Goal: Complete application form: Complete application form

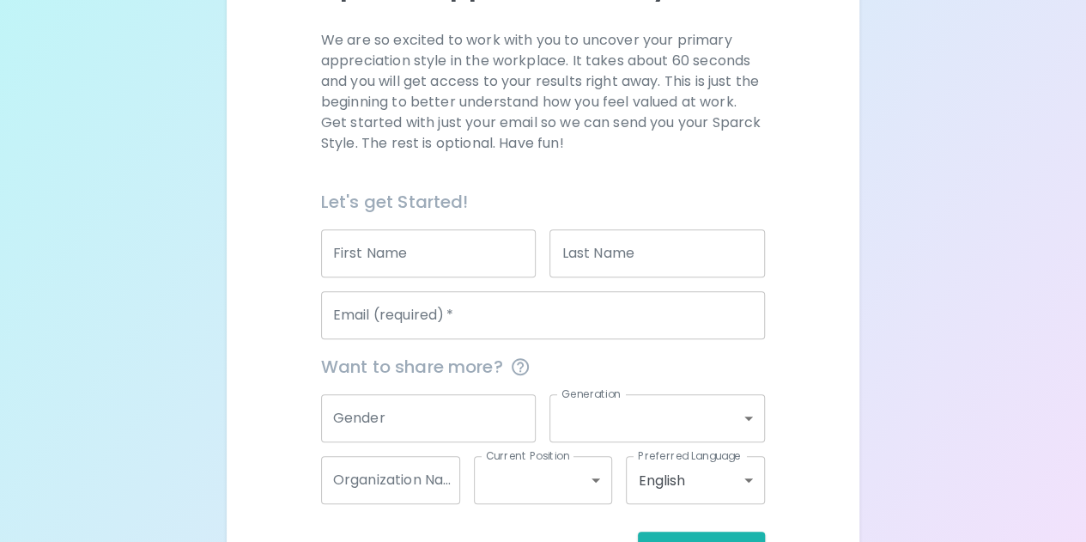
scroll to position [210, 0]
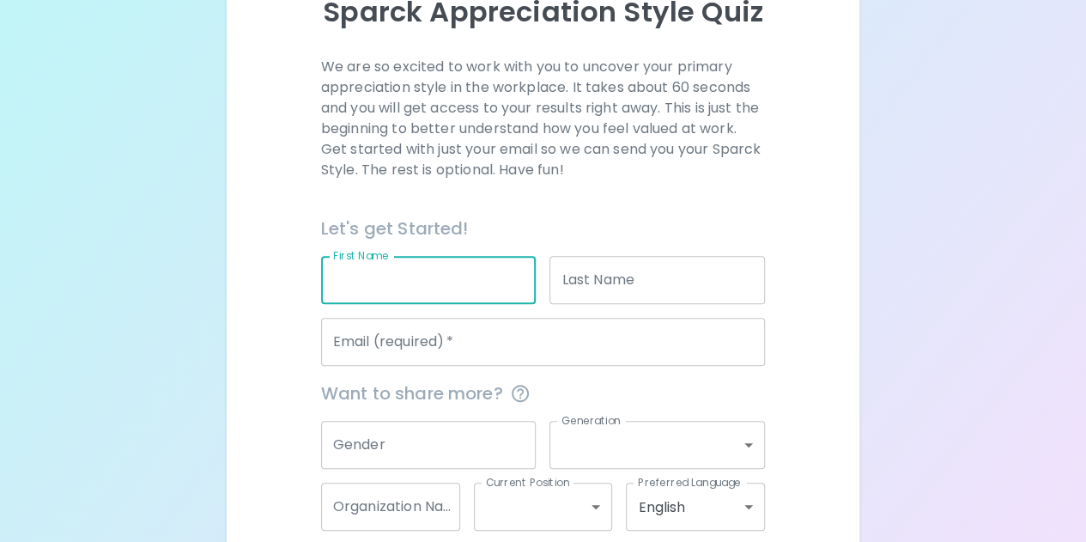
click at [519, 270] on input "First Name" at bounding box center [428, 280] width 215 height 48
type input "Faith"
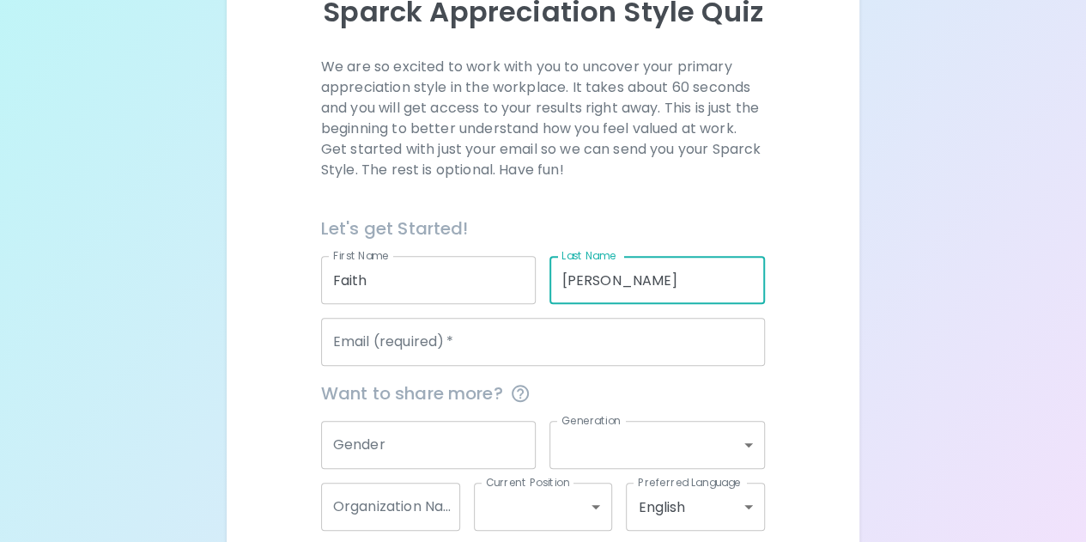
type input "[PERSON_NAME]"
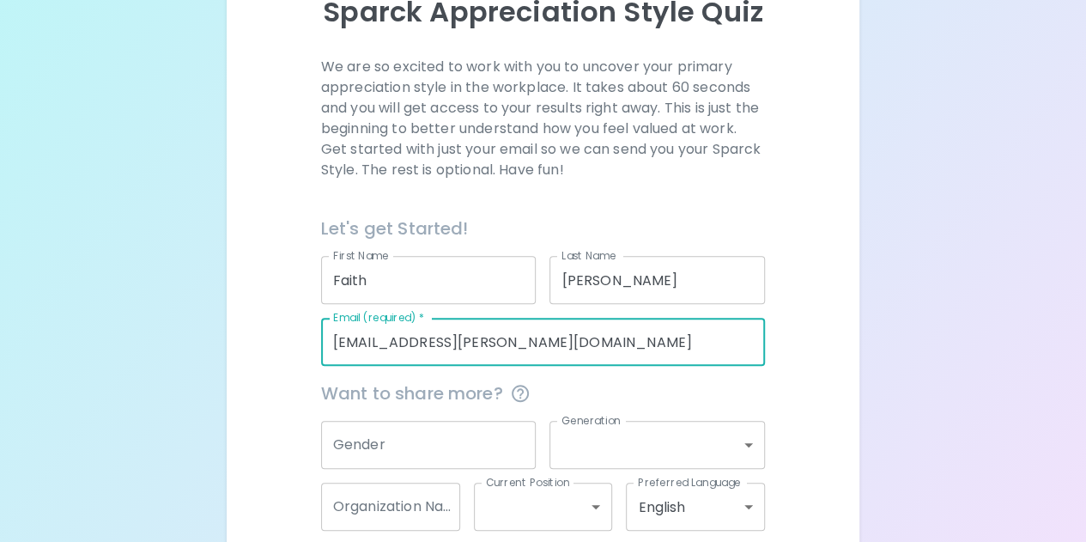
type input "[EMAIL_ADDRESS][PERSON_NAME][DOMAIN_NAME]"
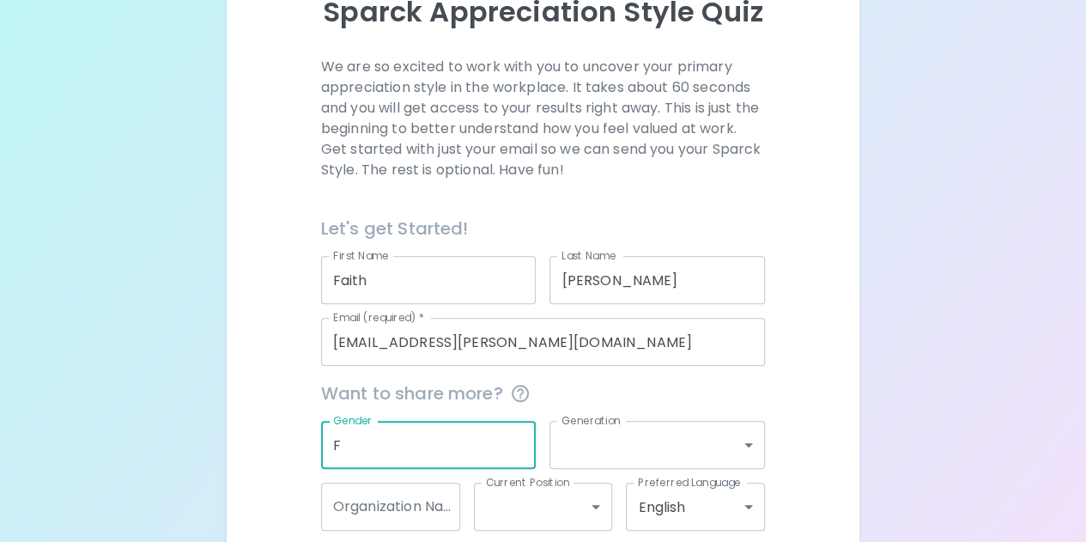
type input "F"
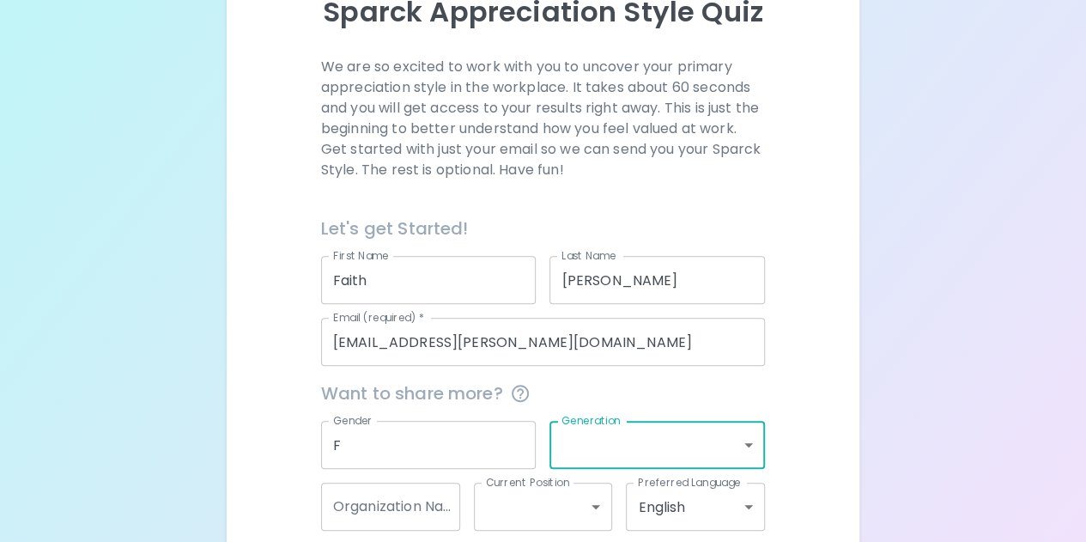
click at [654, 449] on body "Sparck Appreciation Style Quiz We are so excited to work with you to uncover yo…" at bounding box center [543, 209] width 1086 height 839
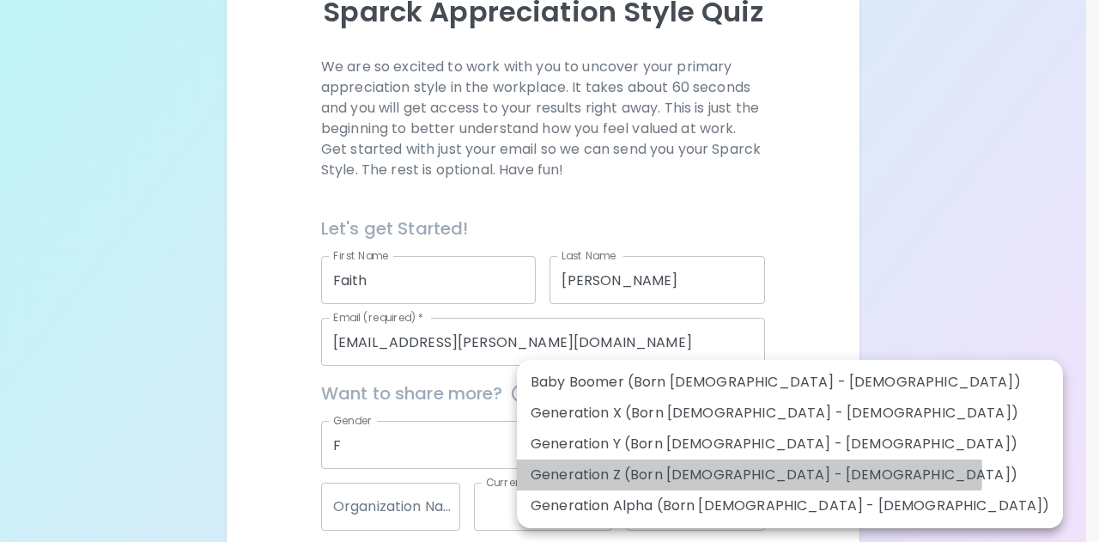
click at [749, 473] on li "Generation Z (Born [DEMOGRAPHIC_DATA] - [DEMOGRAPHIC_DATA])" at bounding box center [790, 474] width 546 height 31
type input "generation_z"
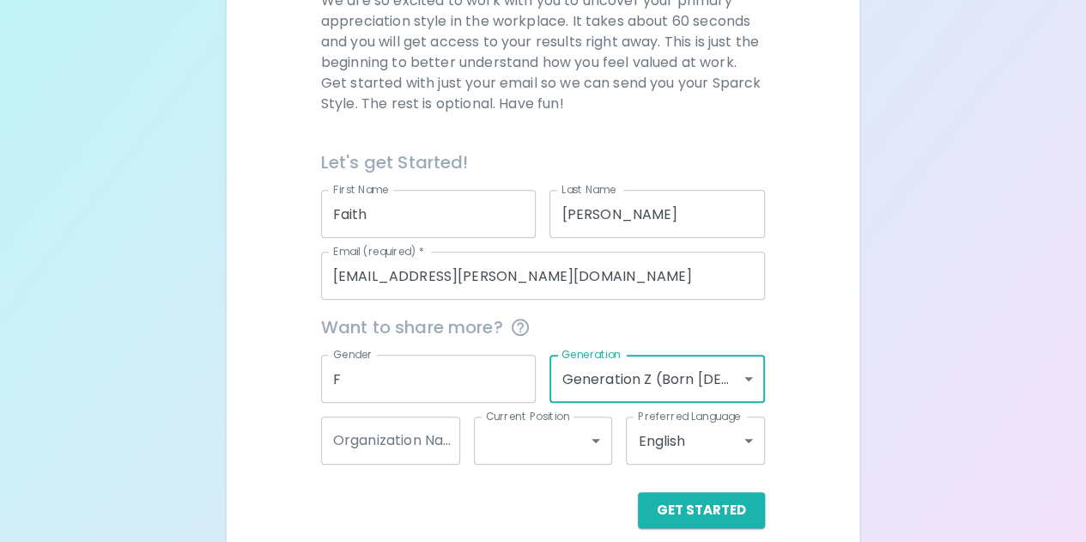
scroll to position [296, 0]
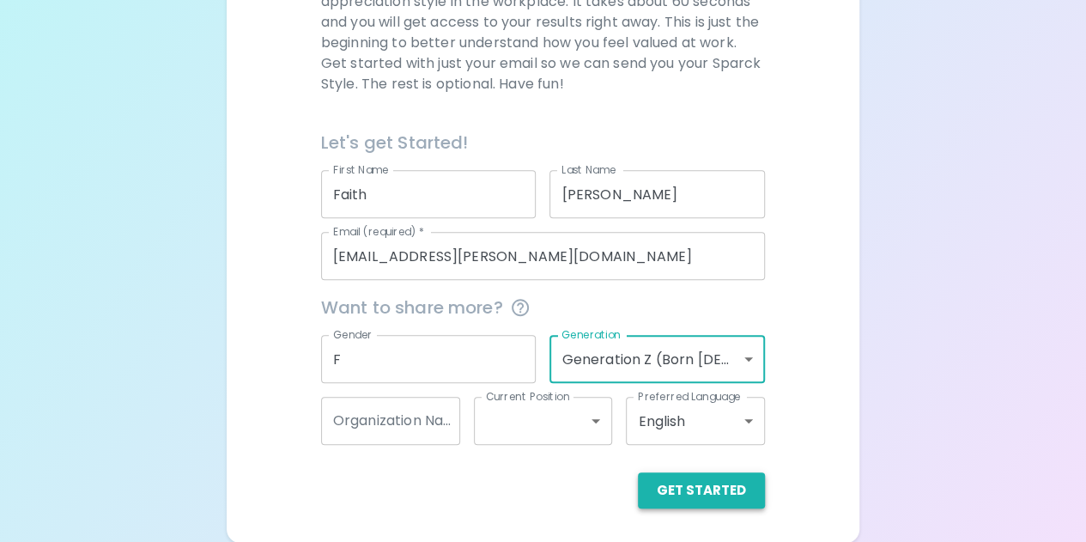
click at [706, 493] on button "Get Started" at bounding box center [701, 490] width 127 height 36
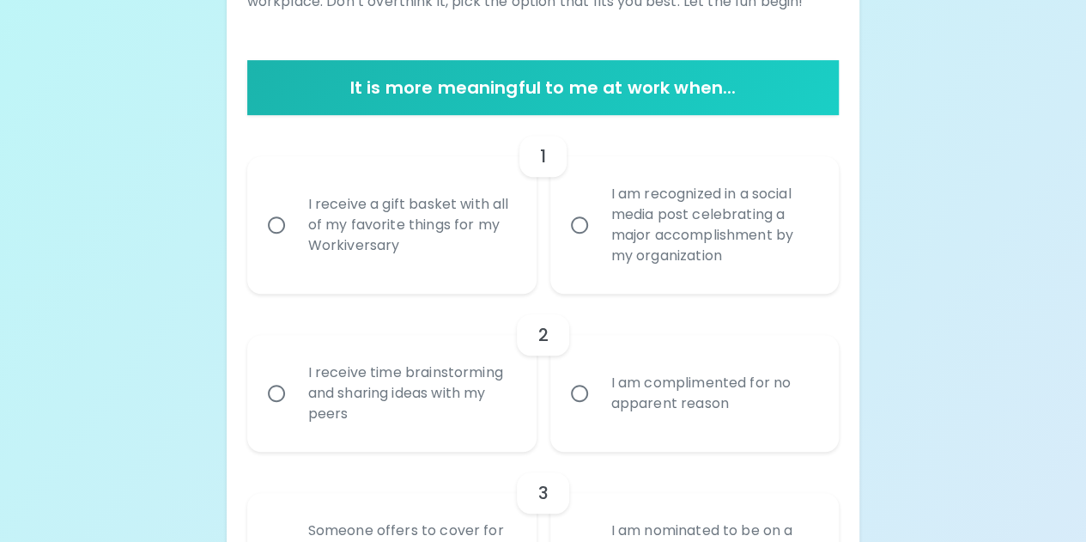
click at [421, 240] on div "I receive a gift basket with all of my favorite things for my Workiversary" at bounding box center [410, 224] width 233 height 103
click at [294, 240] on input "I receive a gift basket with all of my favorite things for my Workiversary" at bounding box center [276, 225] width 36 height 36
radio input "true"
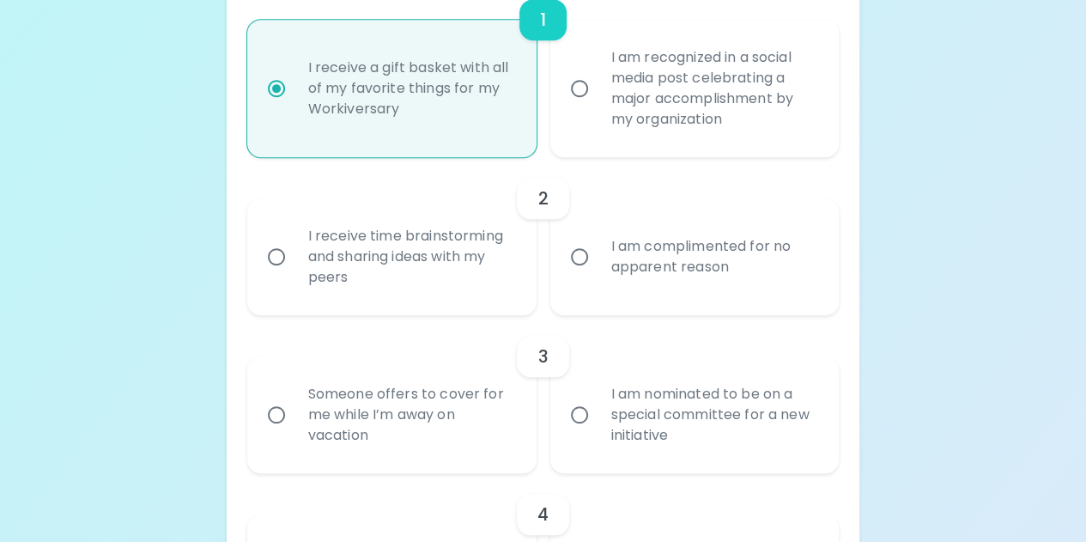
scroll to position [434, 0]
click at [677, 246] on div "I am complimented for no apparent reason" at bounding box center [714, 256] width 233 height 82
click at [598, 246] on input "I am complimented for no apparent reason" at bounding box center [579, 256] width 36 height 36
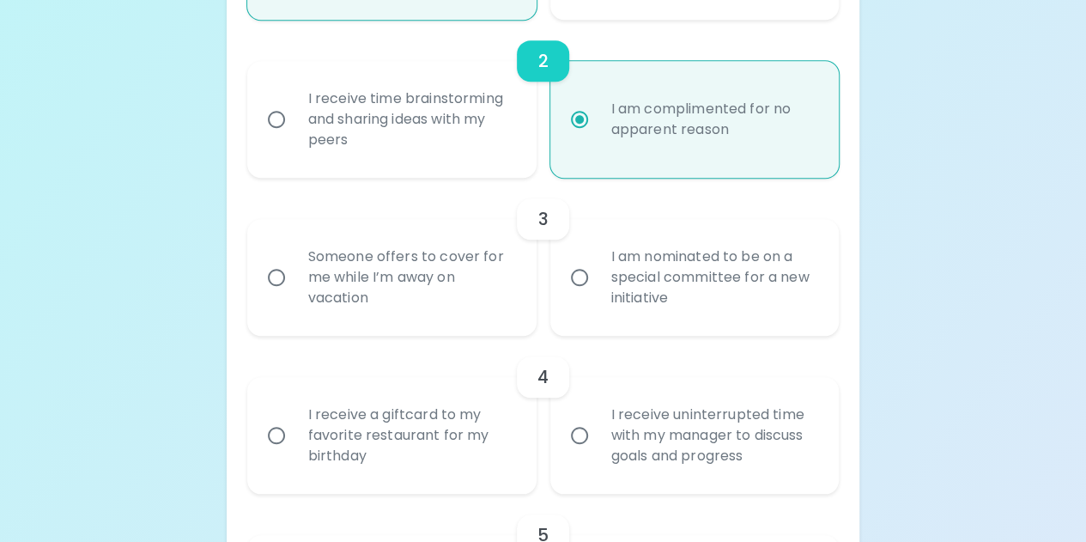
scroll to position [571, 0]
radio input "true"
click at [431, 293] on div "Someone offers to cover for me while I’m away on vacation" at bounding box center [410, 276] width 233 height 103
click at [294, 293] on input "Someone offers to cover for me while I’m away on vacation" at bounding box center [276, 276] width 36 height 36
radio input "false"
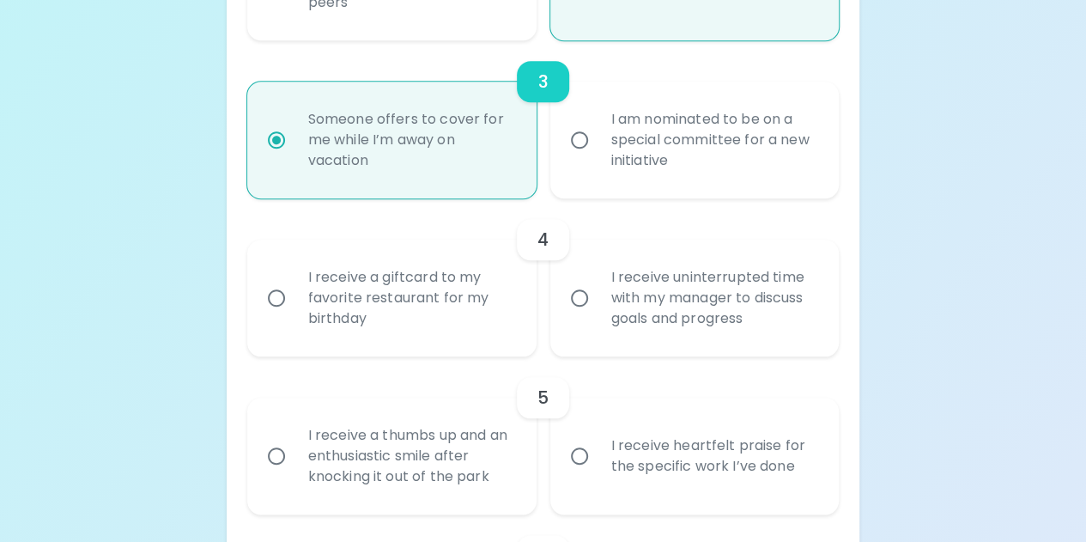
scroll to position [708, 0]
radio input "true"
click at [436, 310] on div "I receive a giftcard to my favorite restaurant for my birthday" at bounding box center [410, 297] width 233 height 103
click at [294, 310] on input "I receive a giftcard to my favorite restaurant for my birthday" at bounding box center [276, 297] width 36 height 36
radio input "false"
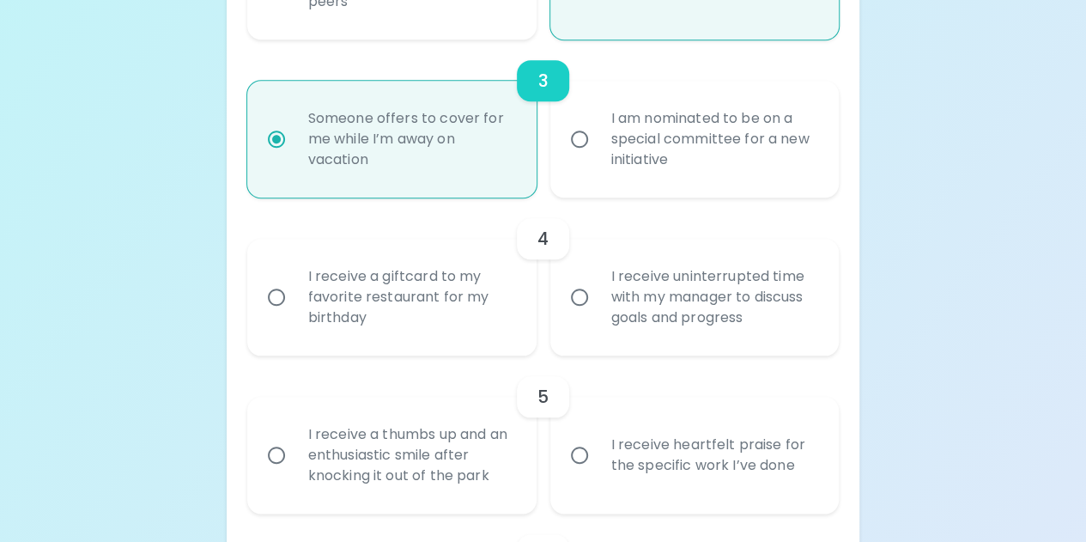
radio input "false"
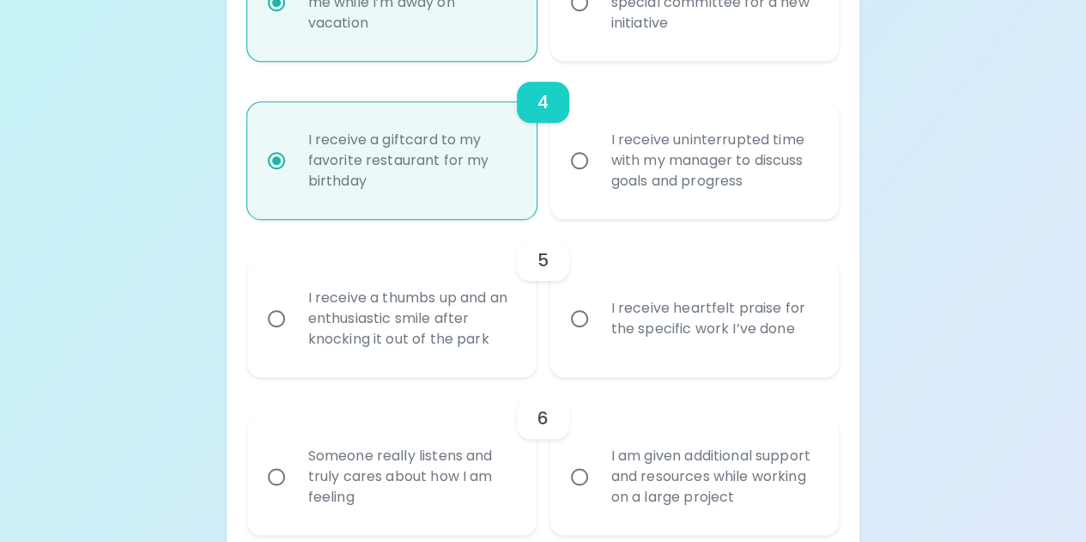
scroll to position [846, 0]
radio input "true"
click at [656, 331] on div "I receive heartfelt praise for the specific work I’ve done" at bounding box center [714, 317] width 233 height 82
click at [598, 331] on input "I receive heartfelt praise for the specific work I’ve done" at bounding box center [579, 318] width 36 height 36
radio input "false"
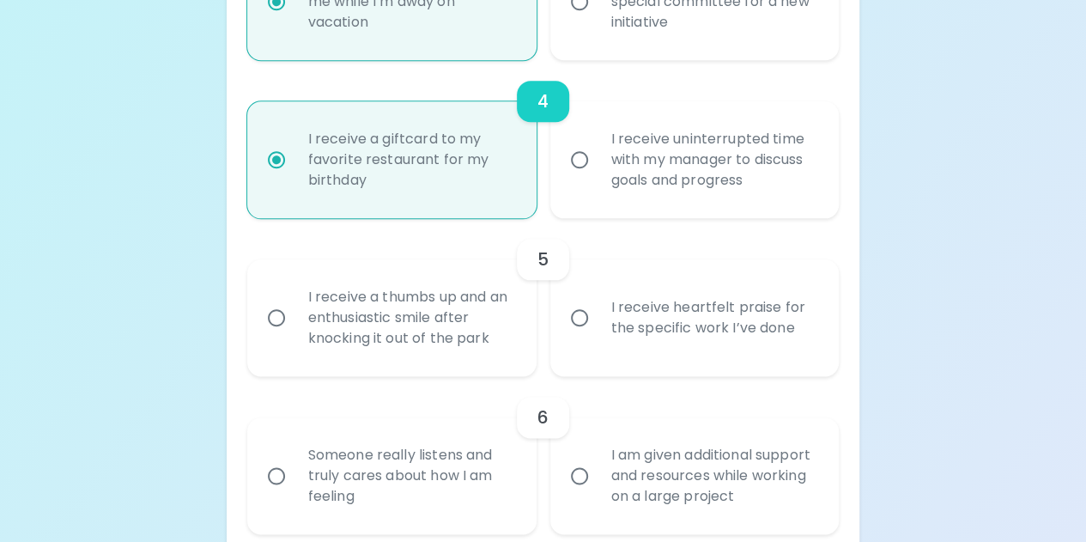
radio input "false"
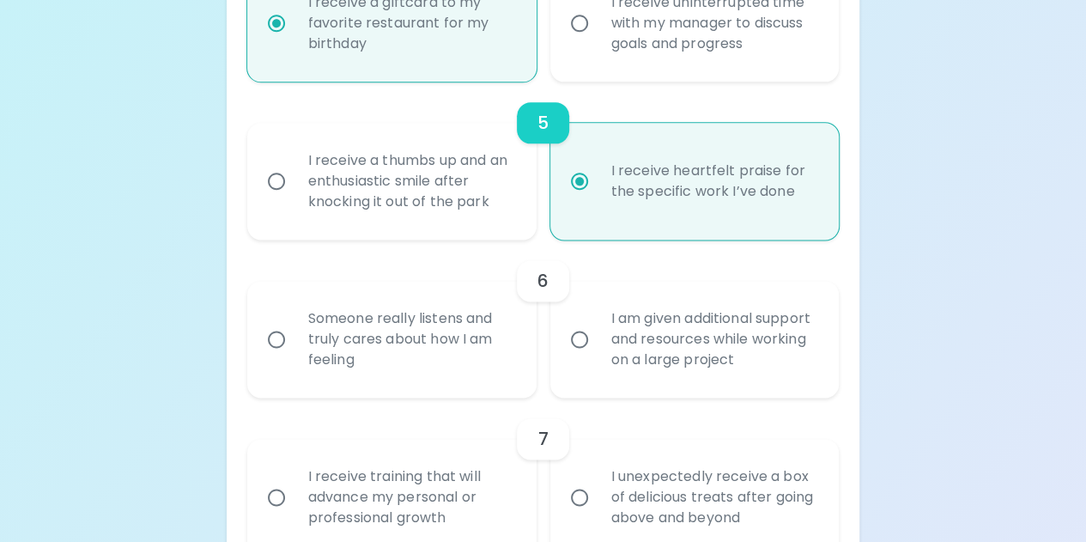
scroll to position [983, 0]
radio input "true"
click at [667, 338] on div "I am given additional support and resources while working on a large project" at bounding box center [714, 338] width 233 height 103
click at [598, 338] on input "I am given additional support and resources while working on a large project" at bounding box center [579, 338] width 36 height 36
radio input "false"
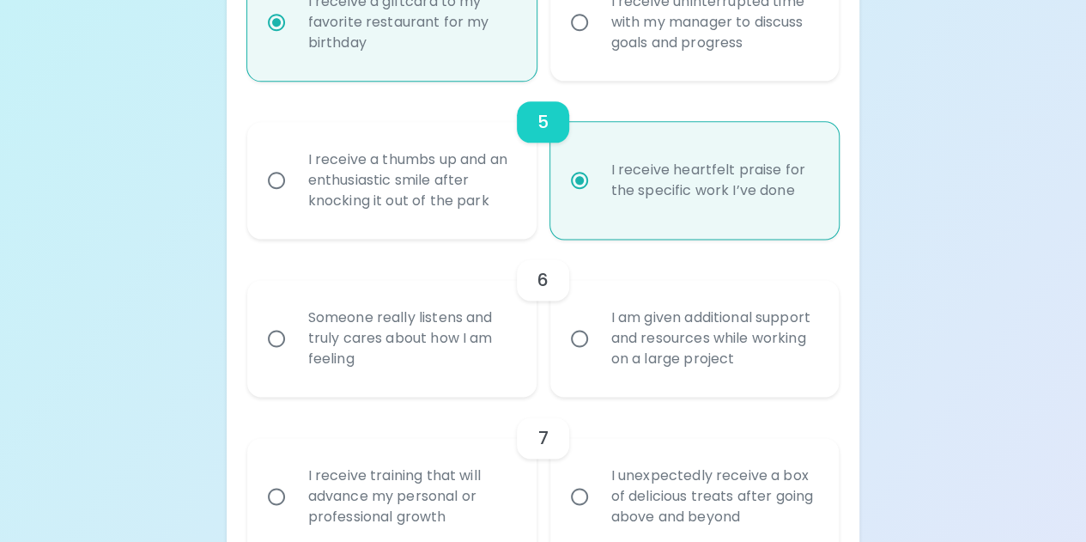
radio input "false"
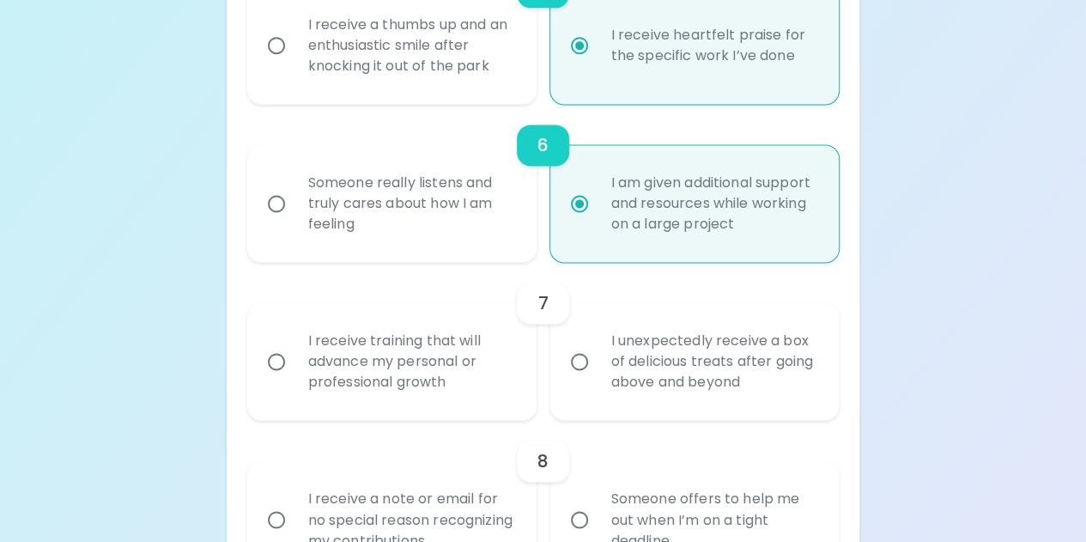
scroll to position [1120, 0]
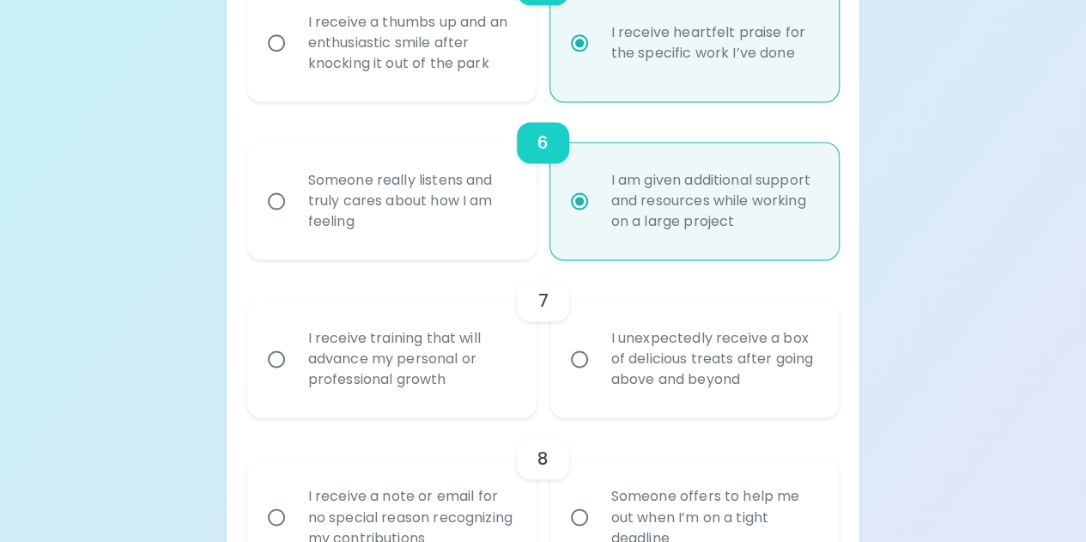
radio input "true"
click at [469, 346] on div "I receive training that will advance my personal or professional growth" at bounding box center [410, 358] width 233 height 103
click at [294, 346] on input "I receive training that will advance my personal or professional growth" at bounding box center [276, 359] width 36 height 36
radio input "false"
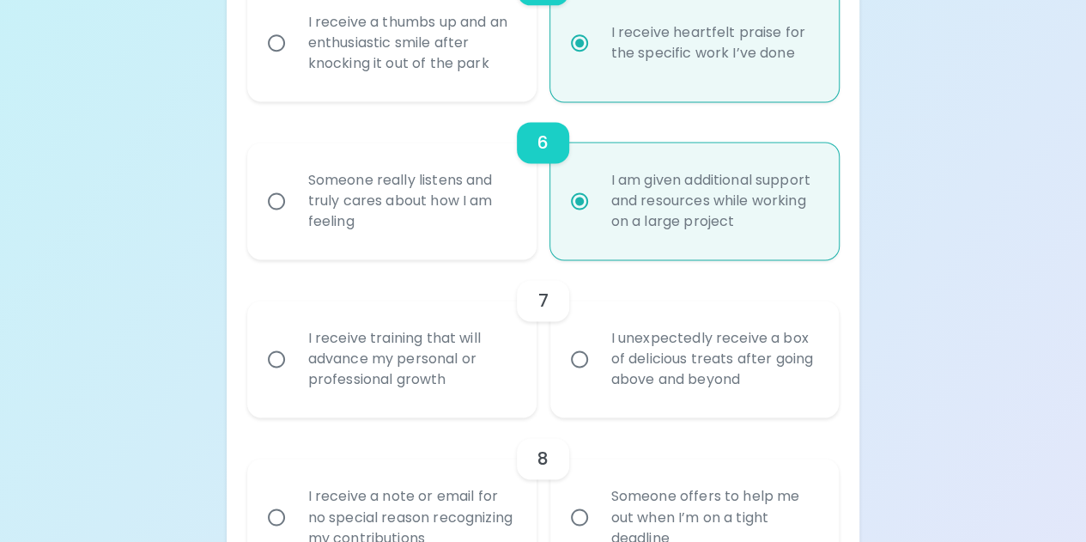
radio input "false"
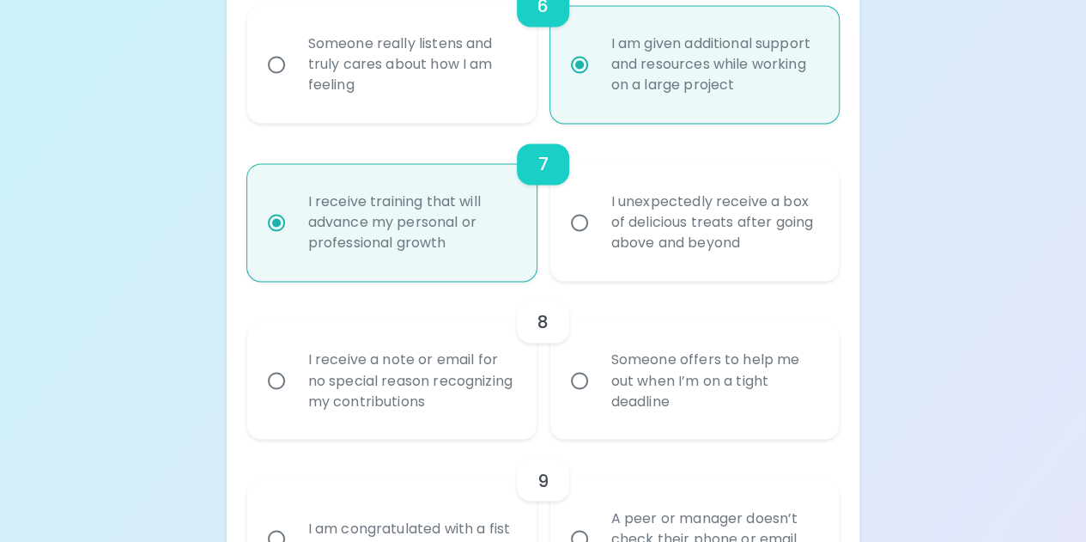
scroll to position [1258, 0]
radio input "true"
click at [709, 370] on div "Someone offers to help me out when I’m on a tight deadline" at bounding box center [714, 379] width 233 height 103
click at [598, 370] on input "Someone offers to help me out when I’m on a tight deadline" at bounding box center [579, 379] width 36 height 36
radio input "false"
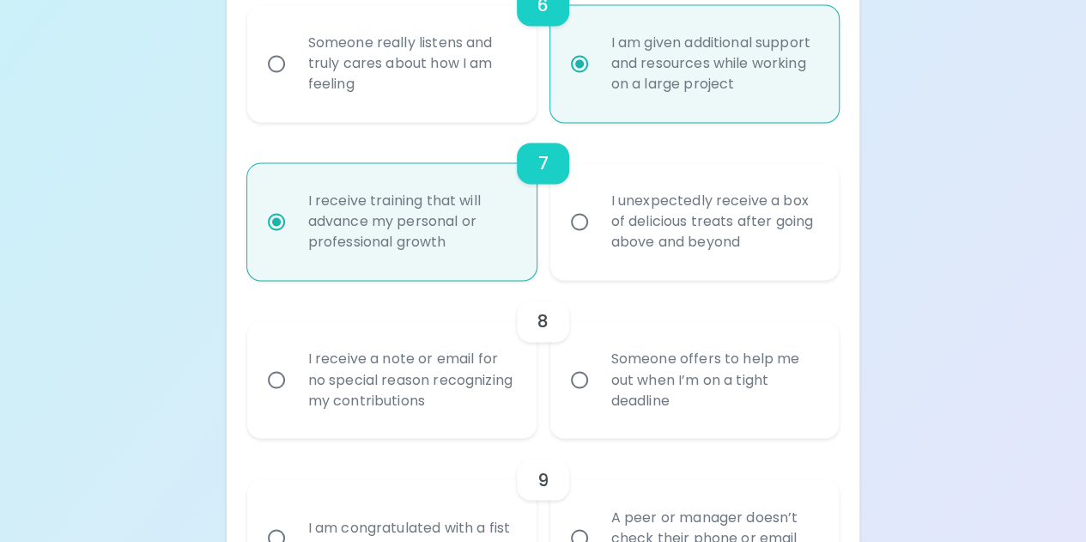
radio input "false"
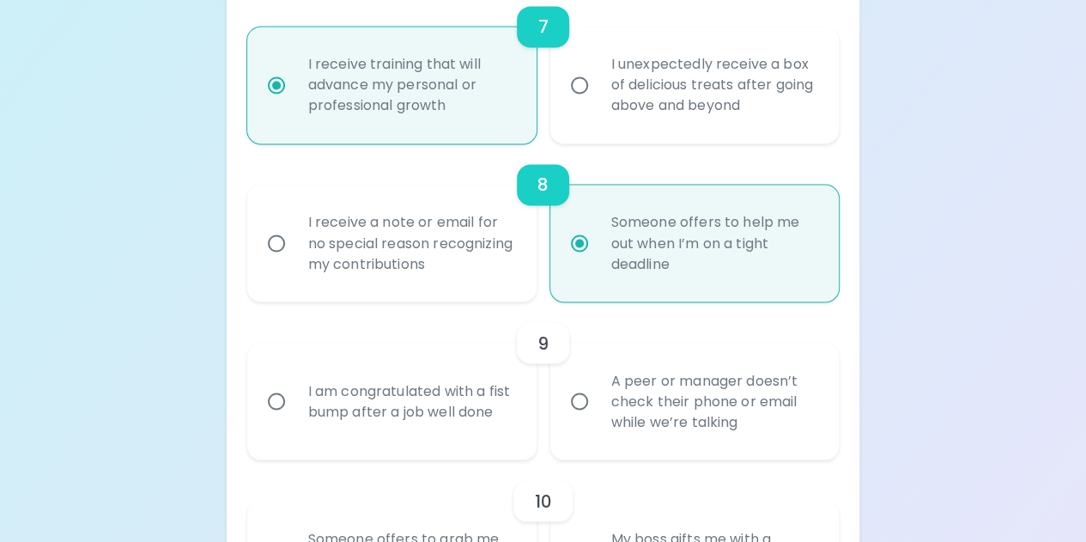
scroll to position [1395, 0]
radio input "true"
click at [678, 409] on div "A peer or manager doesn’t check their phone or email while we’re talking" at bounding box center [714, 400] width 233 height 103
click at [598, 409] on input "A peer or manager doesn’t check their phone or email while we’re talking" at bounding box center [579, 400] width 36 height 36
radio input "false"
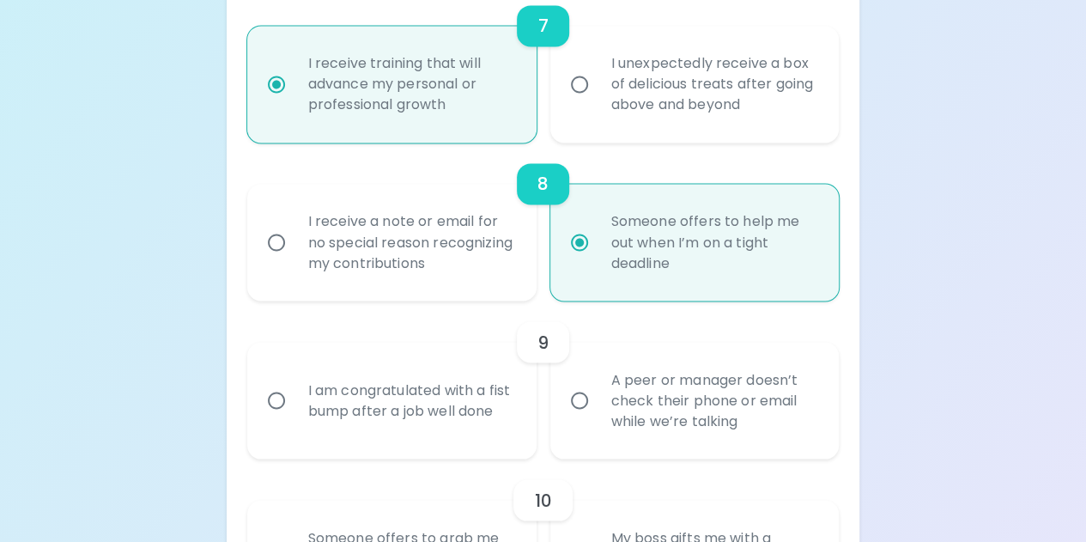
radio input "false"
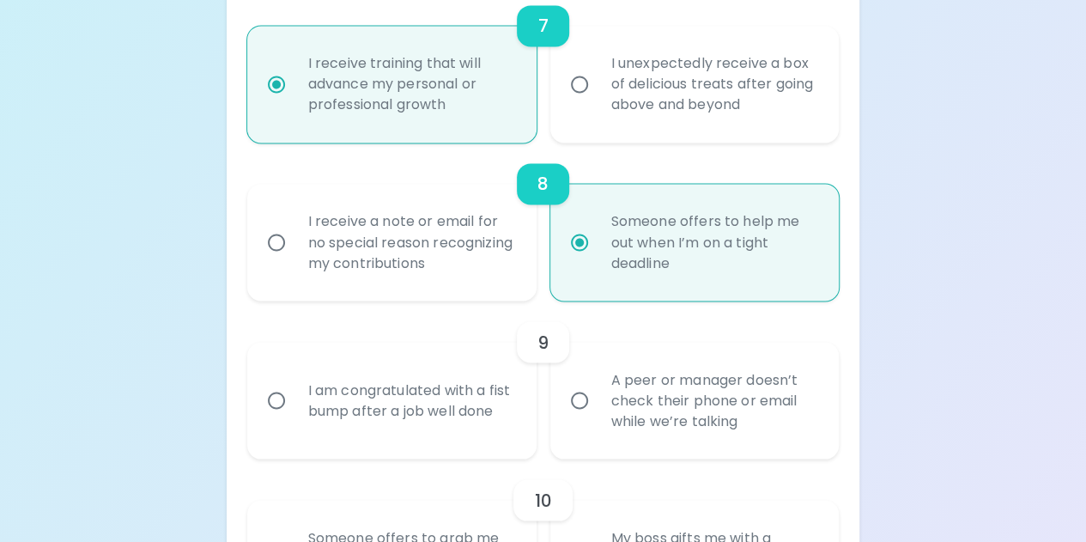
radio input "false"
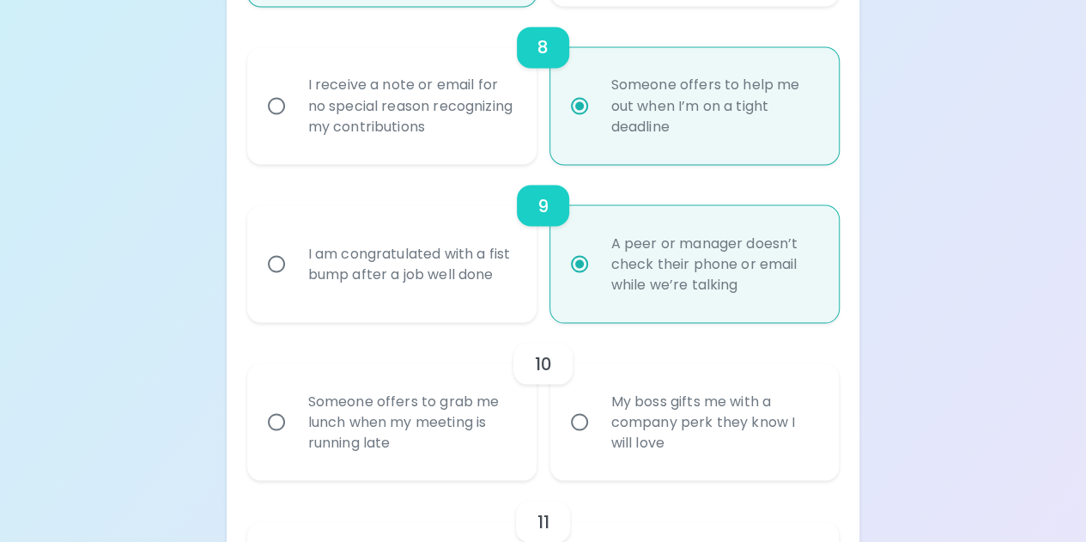
scroll to position [1532, 0]
radio input "true"
click at [488, 429] on div "Someone offers to grab me lunch when my meeting is running late" at bounding box center [410, 420] width 233 height 103
click at [294, 429] on input "Someone offers to grab me lunch when my meeting is running late" at bounding box center [276, 421] width 36 height 36
radio input "false"
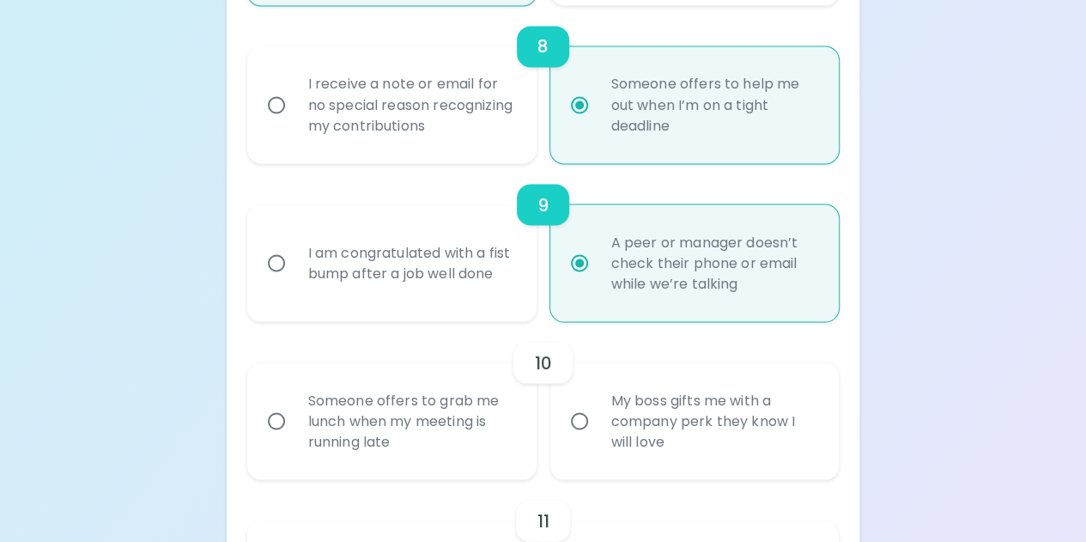
radio input "false"
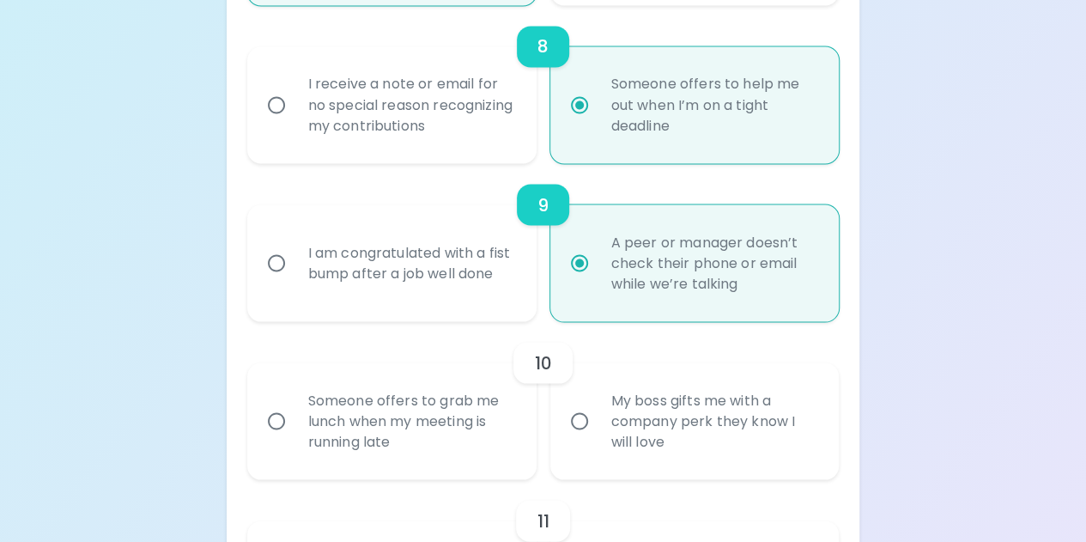
radio input "false"
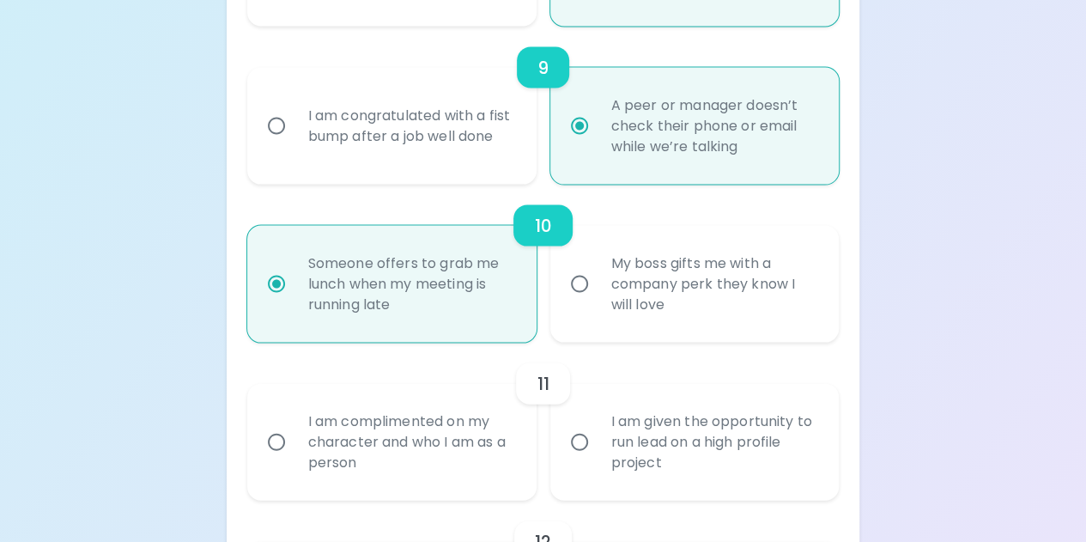
scroll to position [1670, 0]
radio input "true"
click at [479, 432] on div "I am complimented on my character and who I am as a person" at bounding box center [410, 441] width 233 height 103
click at [294, 432] on input "I am complimented on my character and who I am as a person" at bounding box center [276, 441] width 36 height 36
radio input "false"
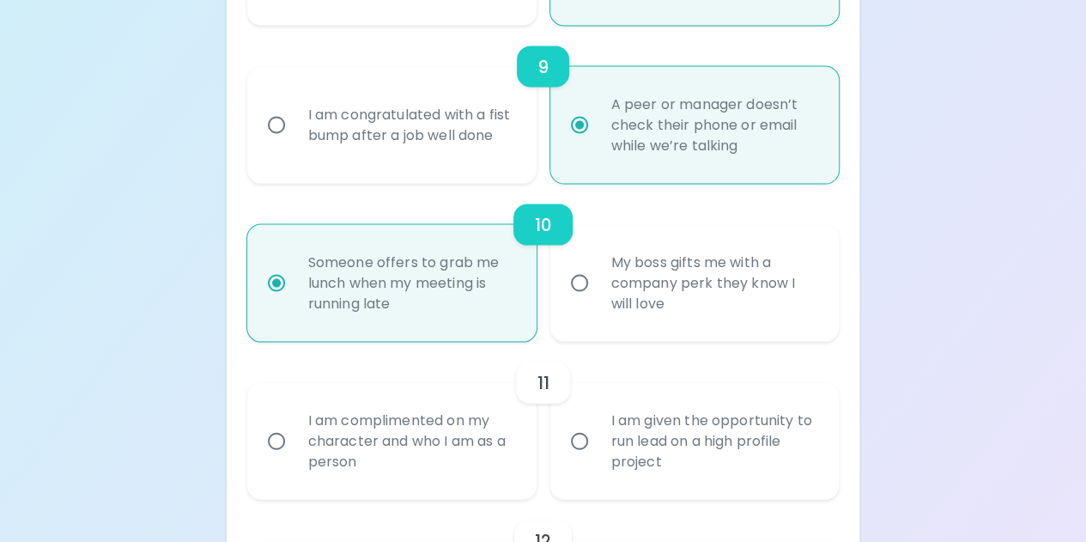
radio input "false"
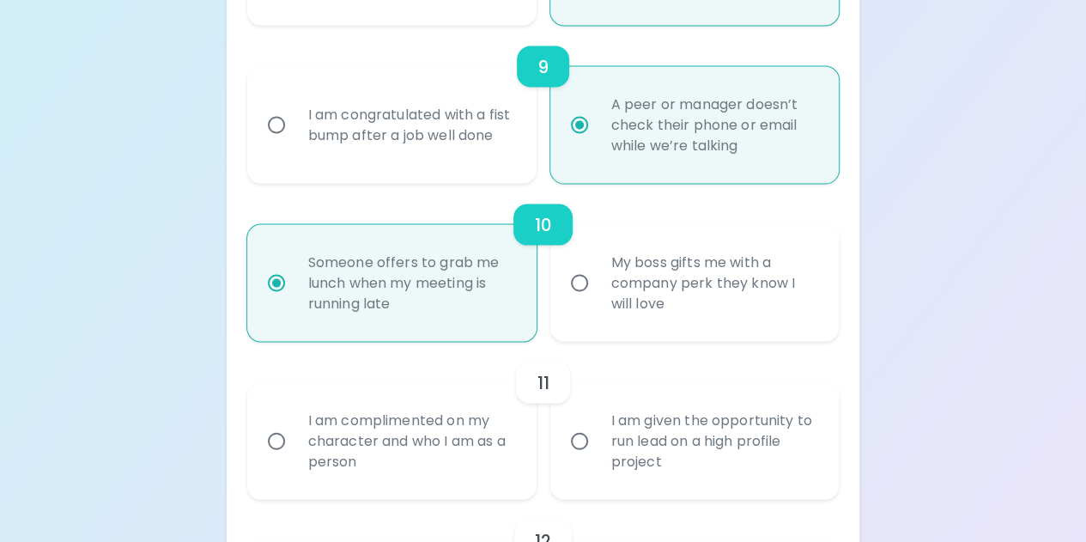
radio input "false"
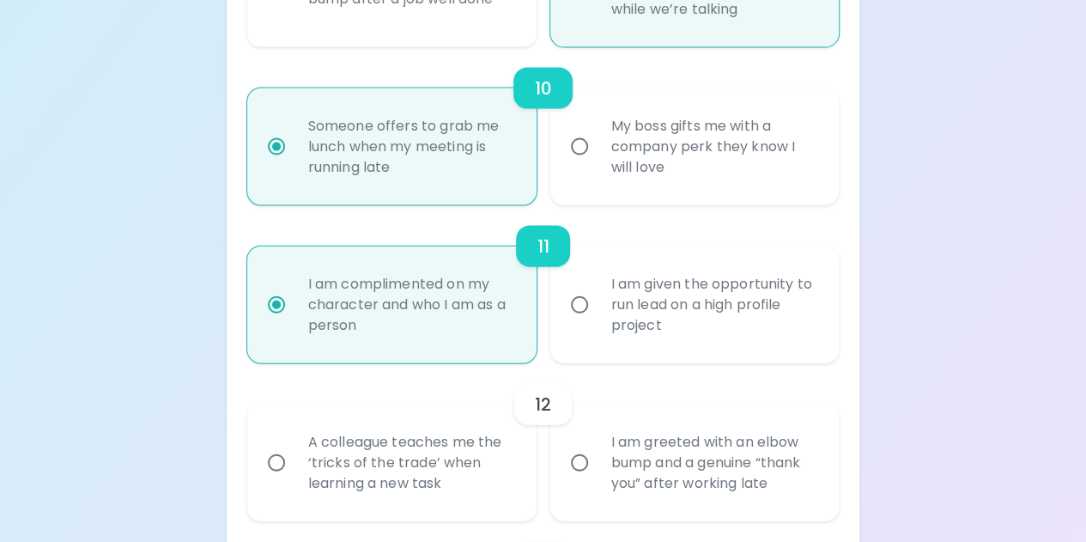
scroll to position [1807, 0]
radio input "true"
click at [465, 439] on div "A colleague teaches me the ‘tricks of the trade’ when learning a new task" at bounding box center [410, 461] width 233 height 103
click at [294, 444] on input "A colleague teaches me the ‘tricks of the trade’ when learning a new task" at bounding box center [276, 462] width 36 height 36
radio input "false"
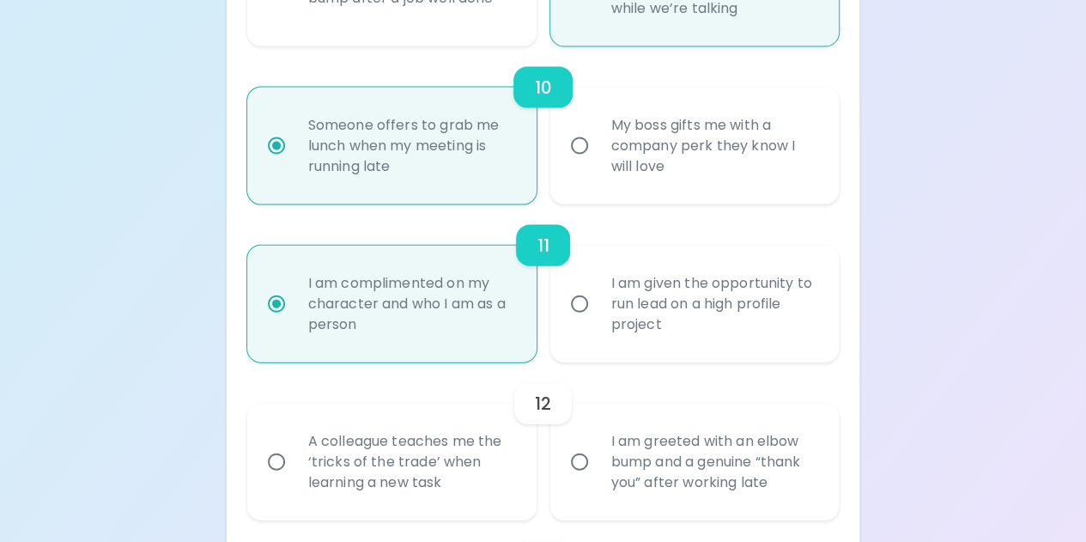
radio input "false"
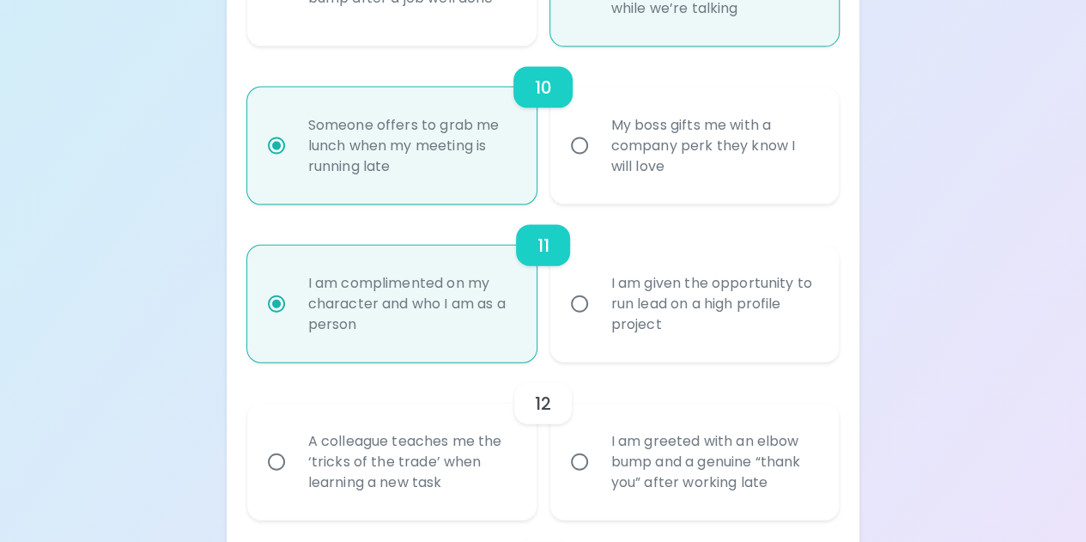
radio input "false"
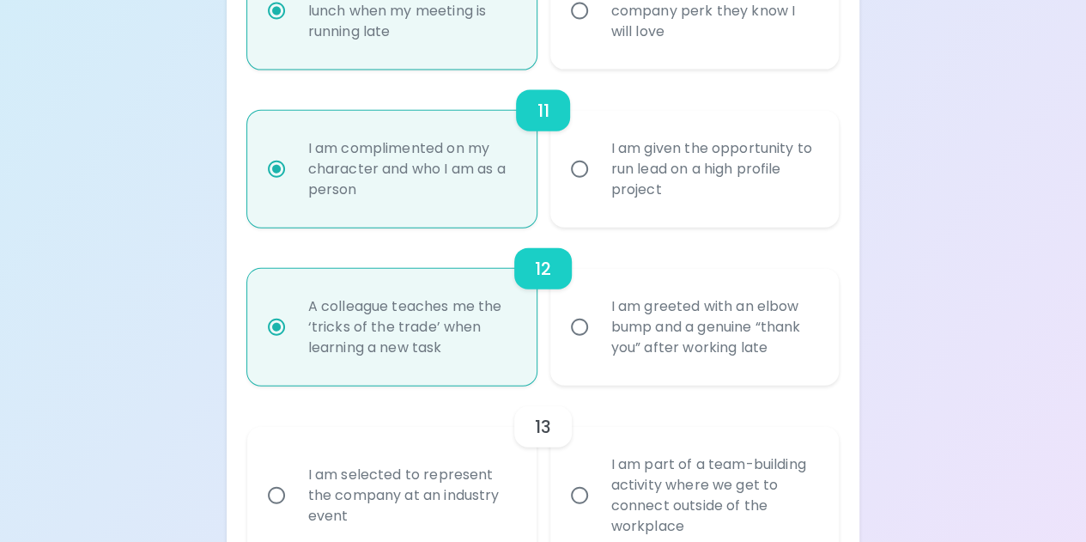
scroll to position [1944, 0]
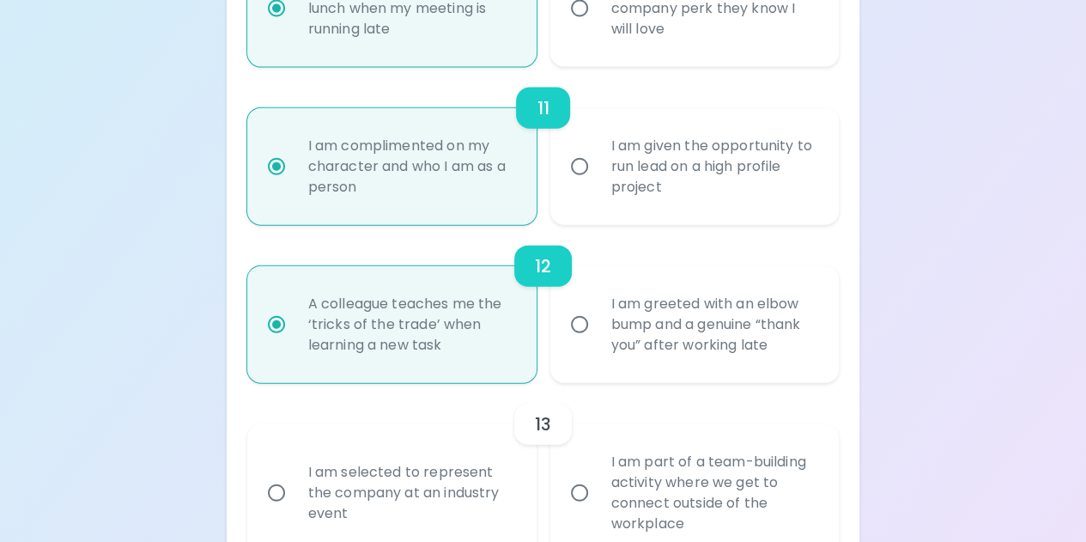
radio input "true"
click at [472, 452] on div "I am selected to represent the company at an industry event" at bounding box center [410, 492] width 233 height 103
click at [294, 475] on input "I am selected to represent the company at an industry event" at bounding box center [276, 493] width 36 height 36
radio input "false"
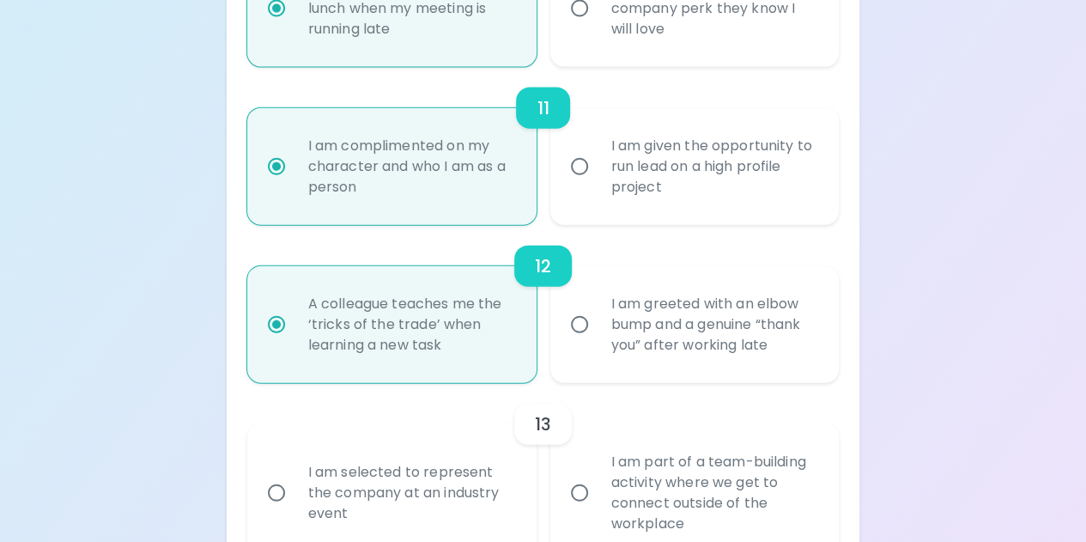
radio input "false"
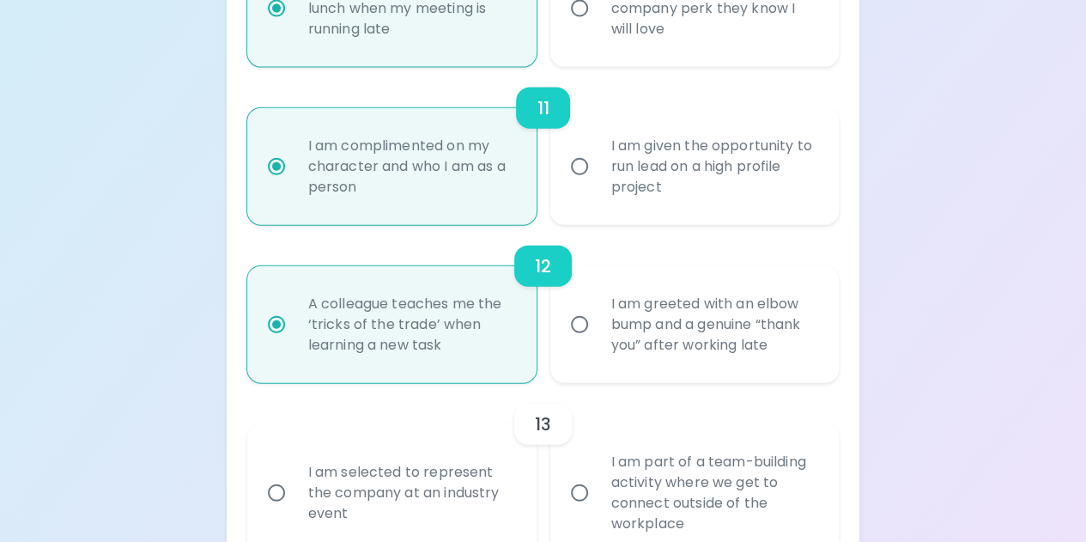
radio input "false"
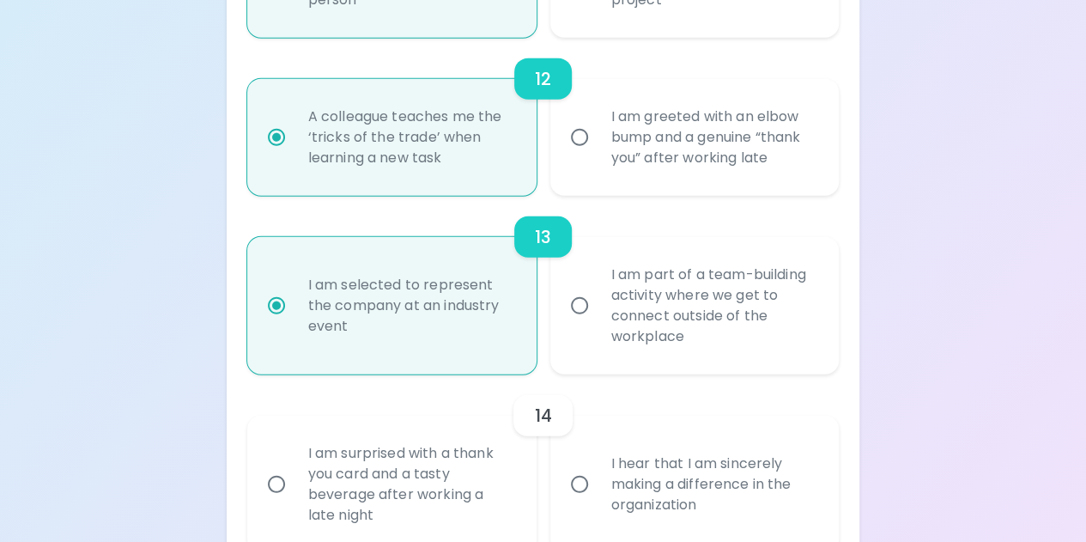
scroll to position [2168, 0]
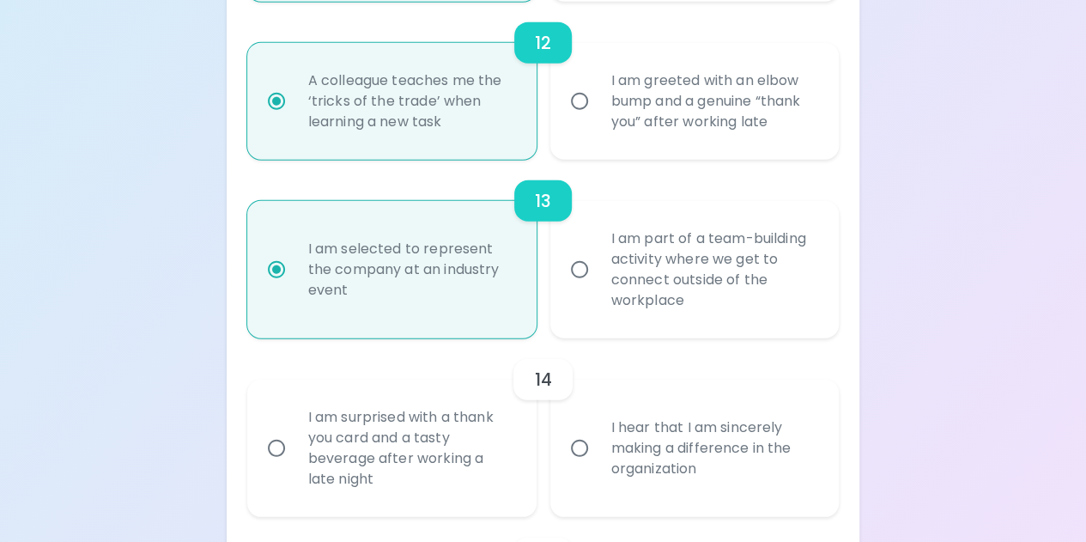
radio input "true"
click at [608, 425] on div "I hear that I am sincerely making a difference in the organization" at bounding box center [714, 448] width 233 height 103
click at [598, 430] on input "I hear that I am sincerely making a difference in the organization" at bounding box center [579, 448] width 36 height 36
radio input "false"
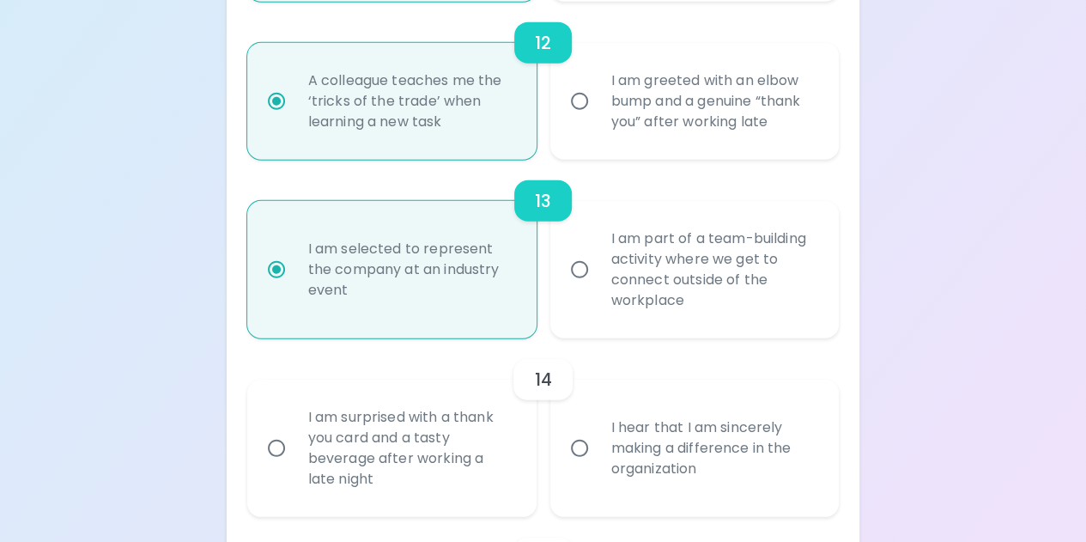
radio input "false"
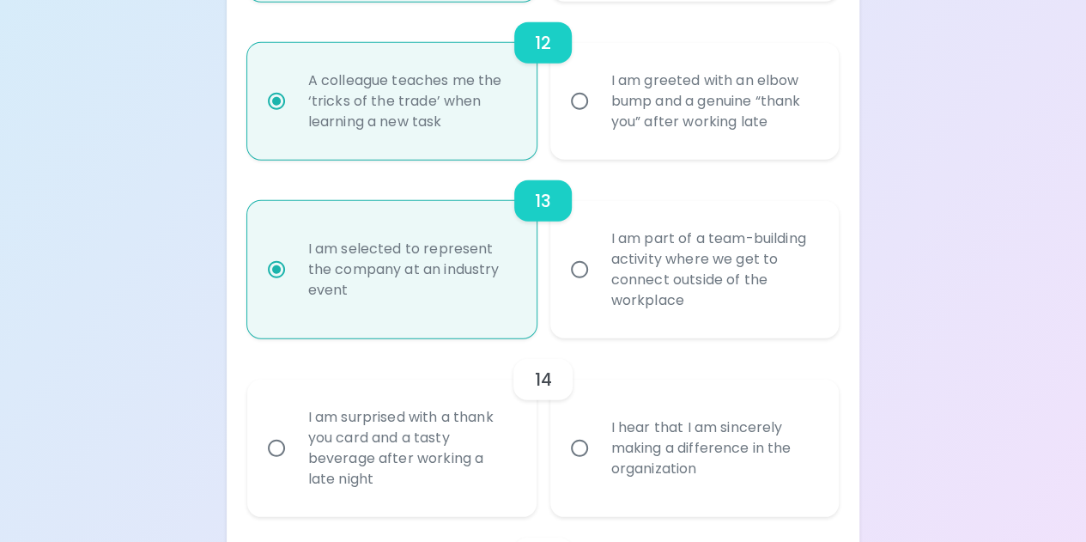
radio input "false"
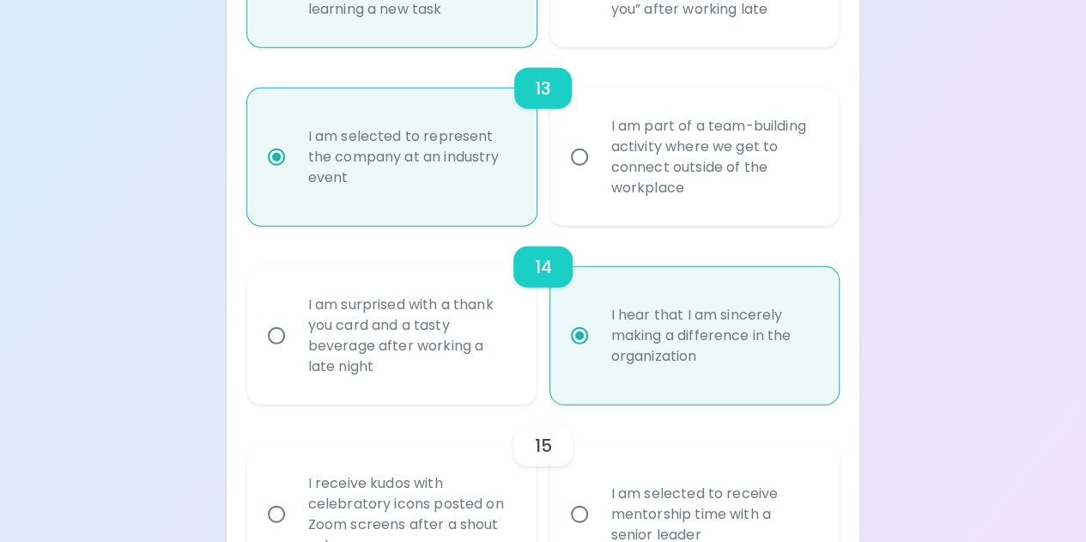
scroll to position [2305, 0]
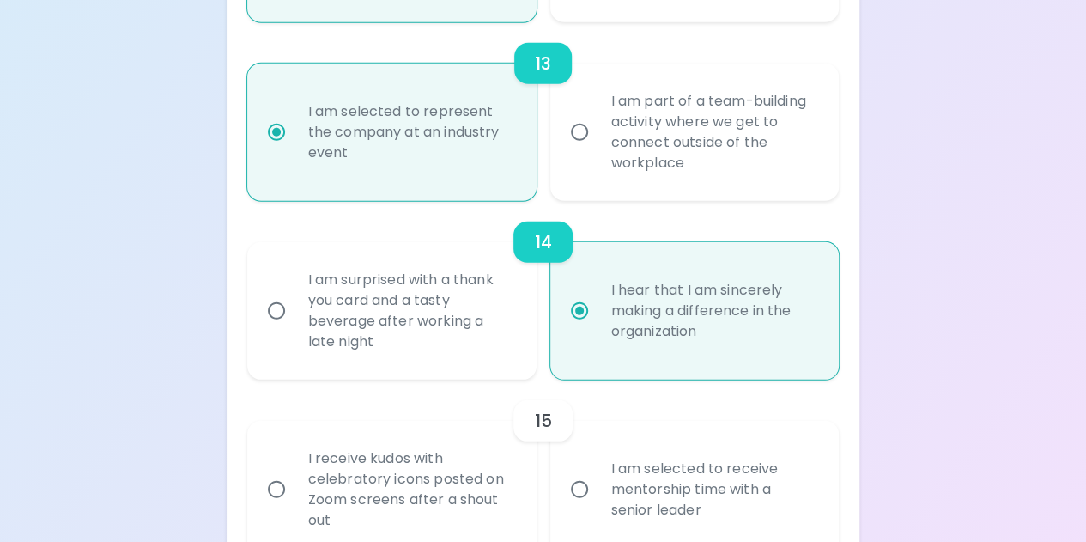
radio input "true"
click at [498, 329] on div "I am surprised with a thank you card and a tasty beverage after working a late …" at bounding box center [410, 311] width 233 height 124
click at [294, 329] on input "I am surprised with a thank you card and a tasty beverage after working a late …" at bounding box center [276, 311] width 36 height 36
radio input "false"
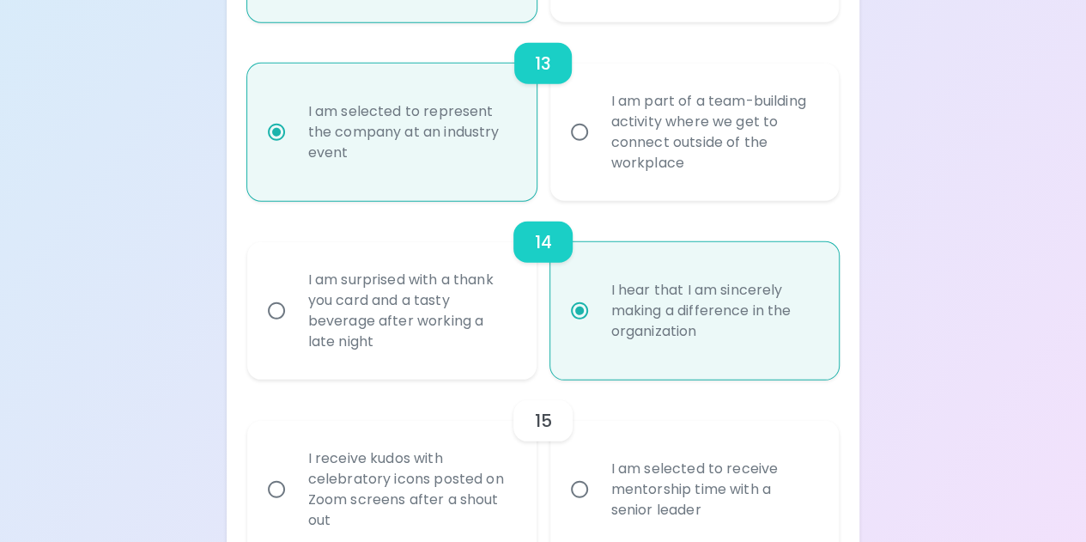
radio input "false"
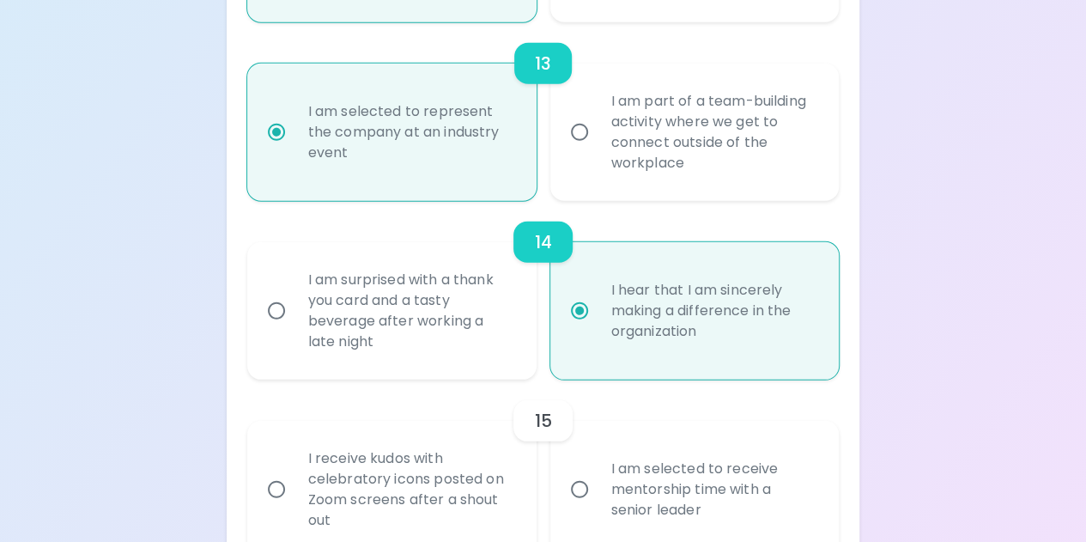
radio input "false"
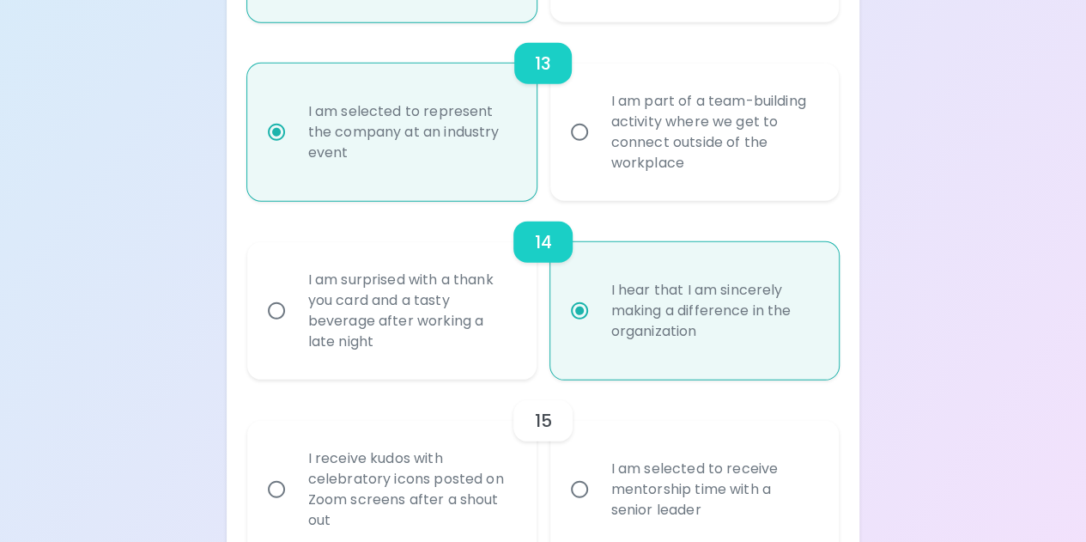
radio input "true"
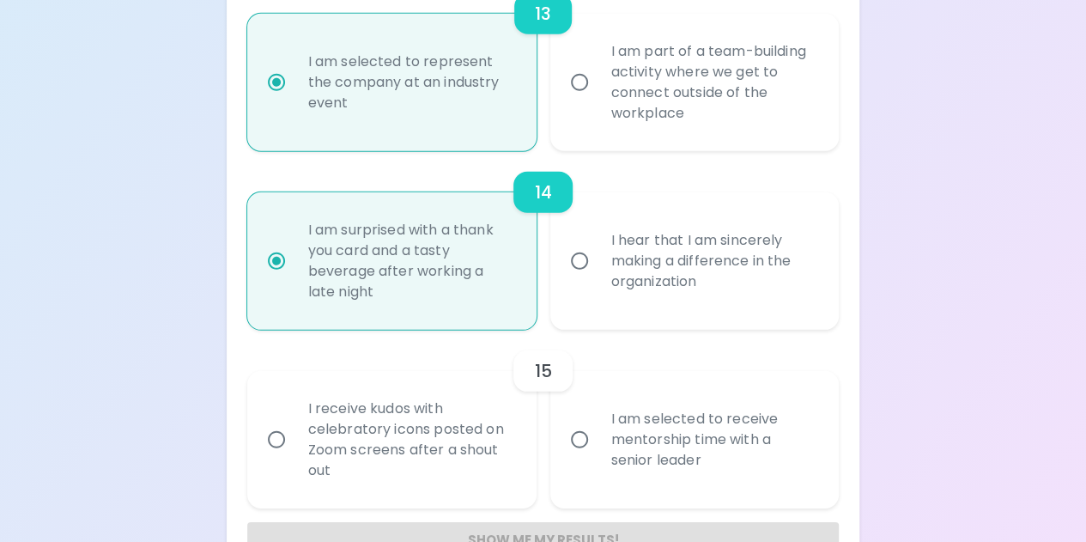
scroll to position [2391, 0]
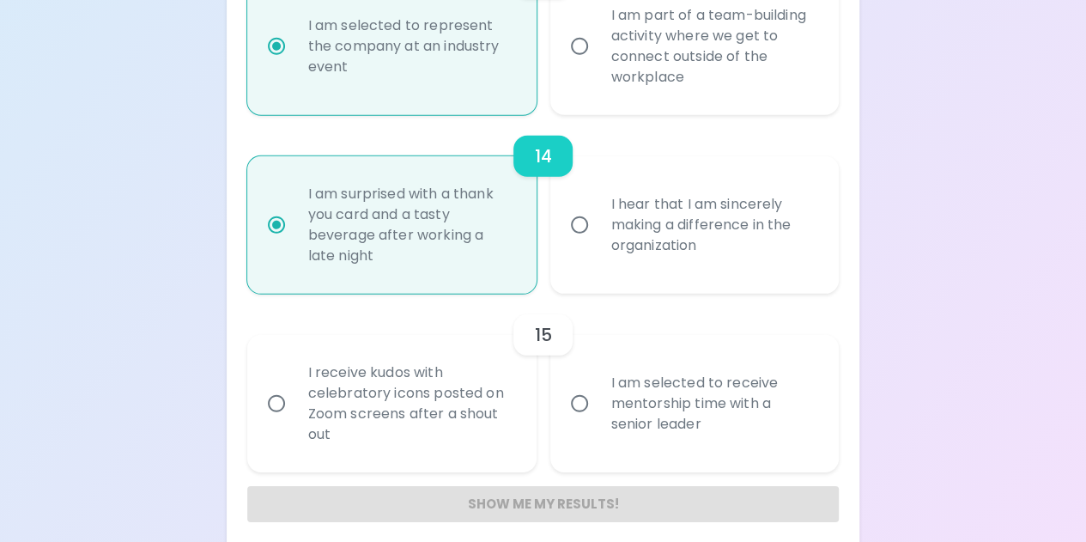
radio input "true"
click at [598, 379] on div "I am selected to receive mentorship time with a senior leader" at bounding box center [714, 403] width 233 height 103
click at [598, 385] on input "I am selected to receive mentorship time with a senior leader" at bounding box center [579, 403] width 36 height 36
radio input "false"
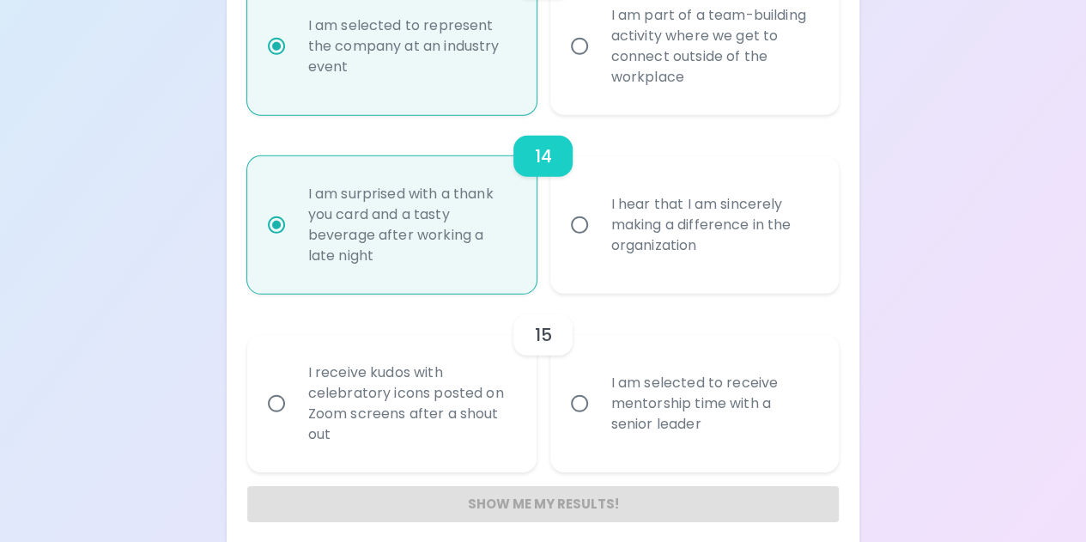
radio input "false"
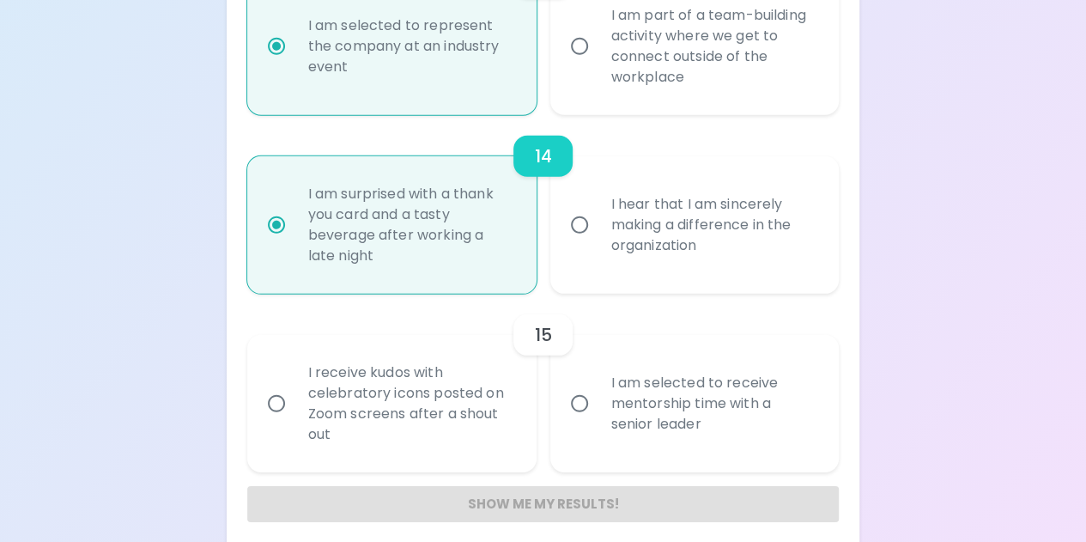
radio input "false"
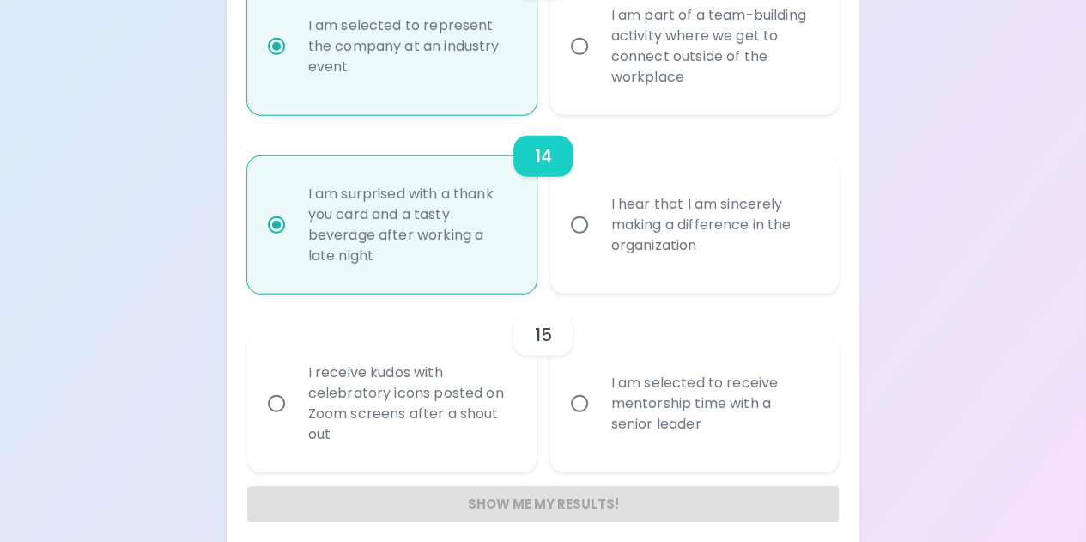
radio input "false"
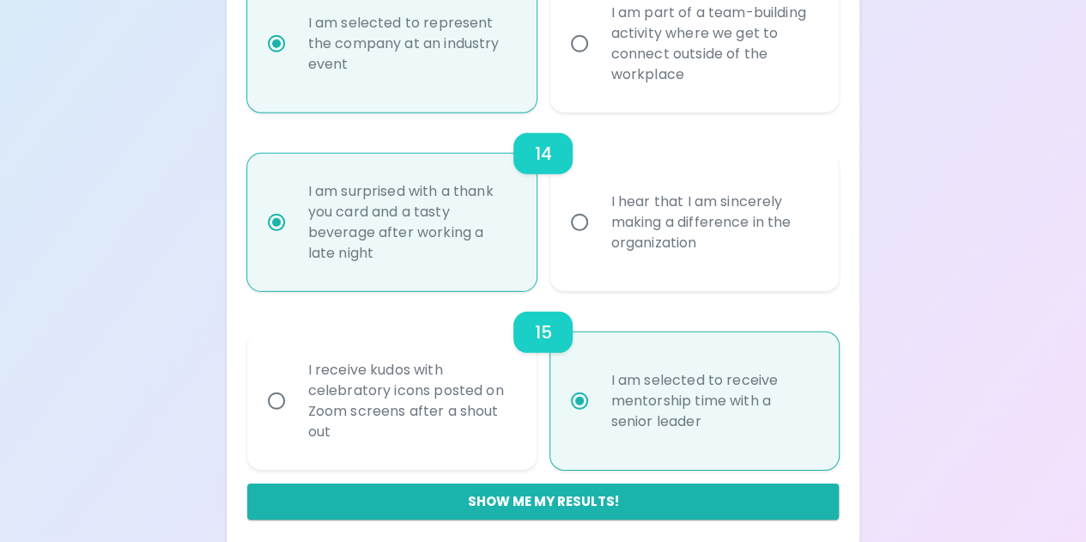
scroll to position [2405, 0]
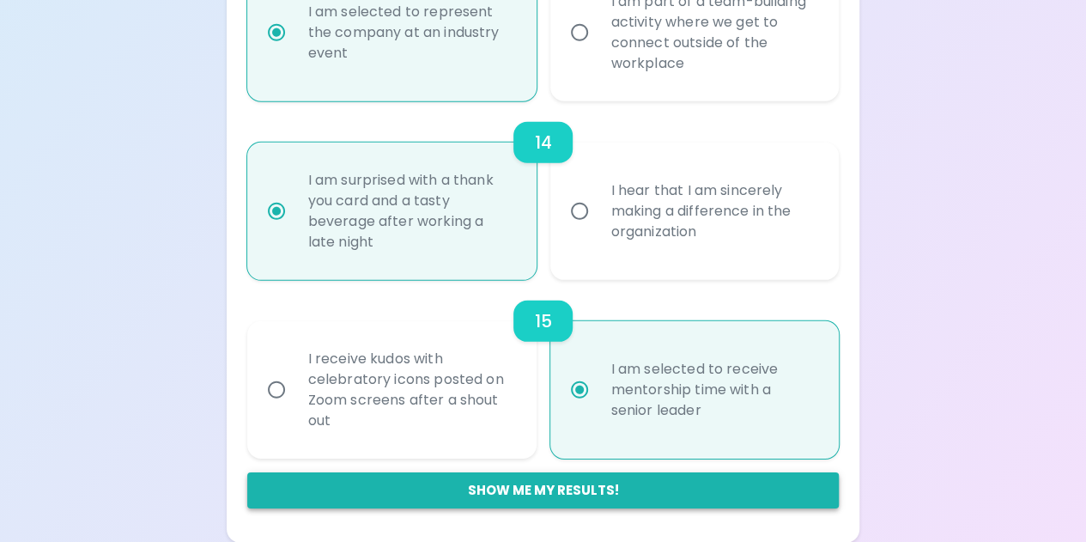
radio input "true"
click at [567, 487] on button "Show me my results!" at bounding box center [543, 490] width 592 height 36
radio input "false"
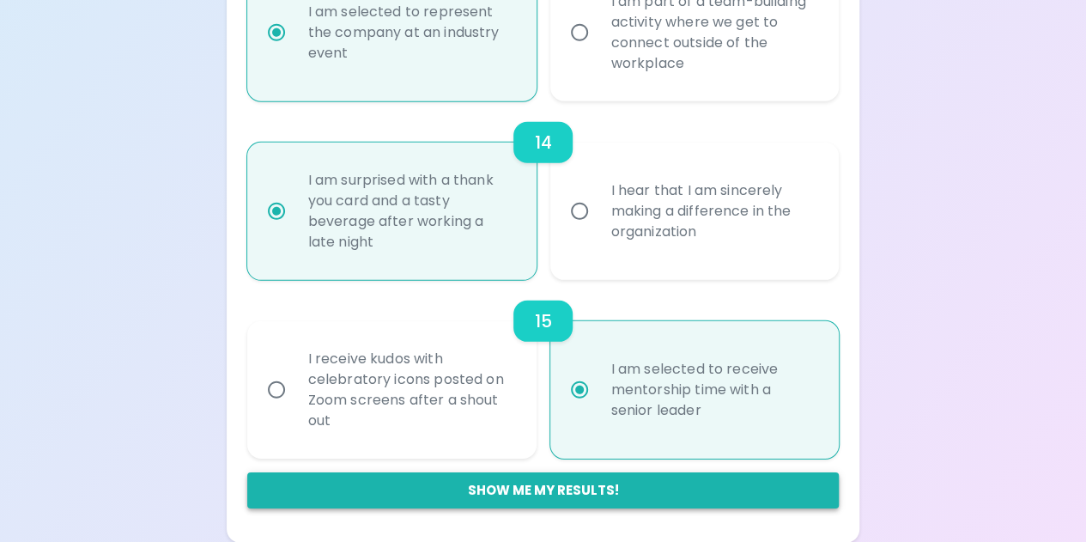
radio input "false"
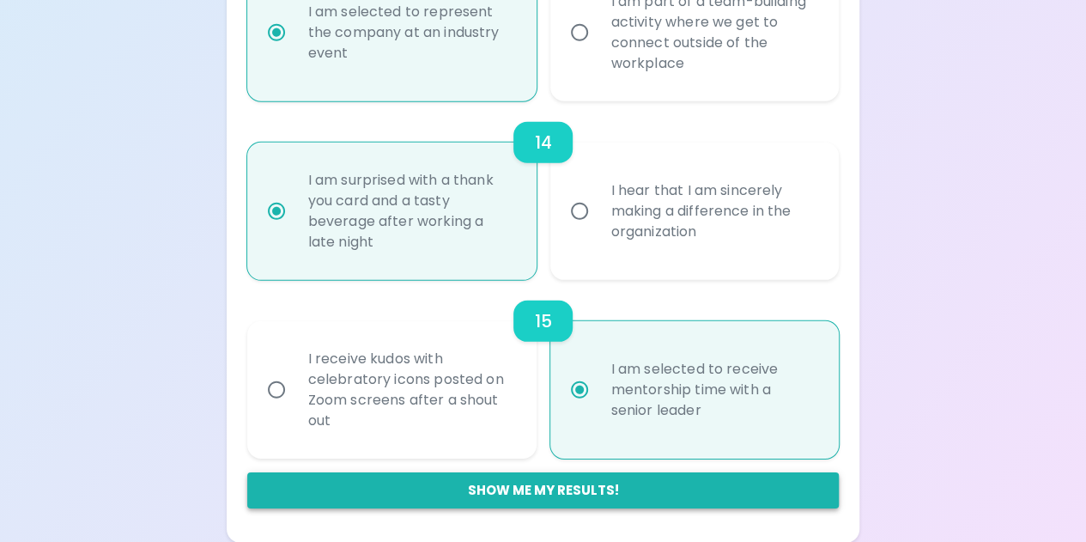
radio input "false"
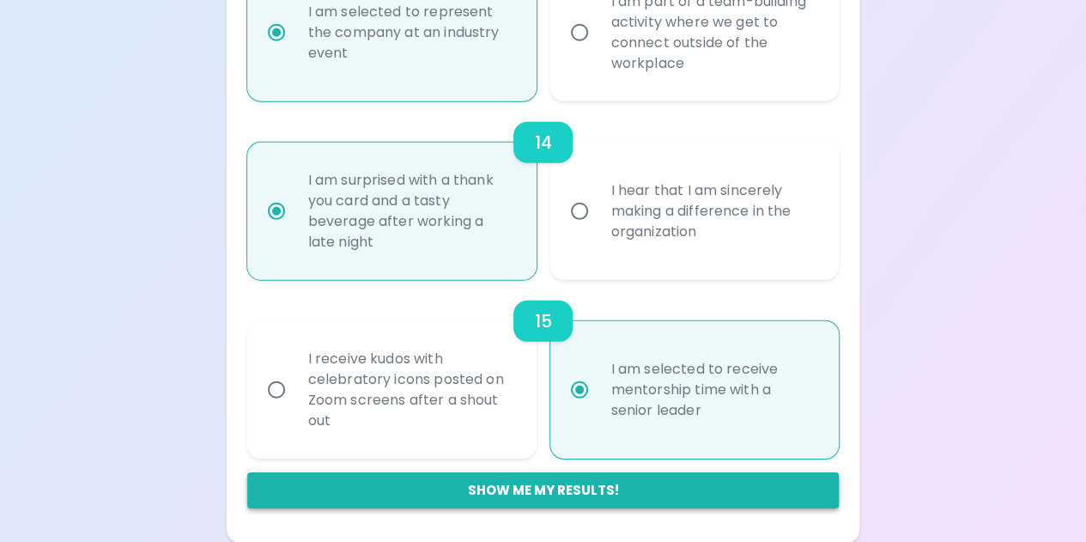
radio input "false"
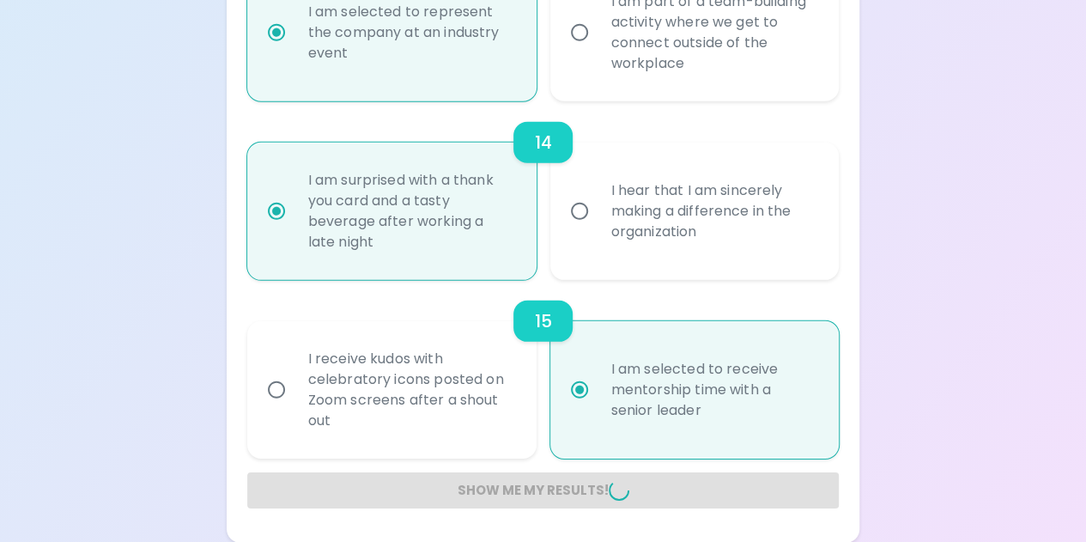
radio input "false"
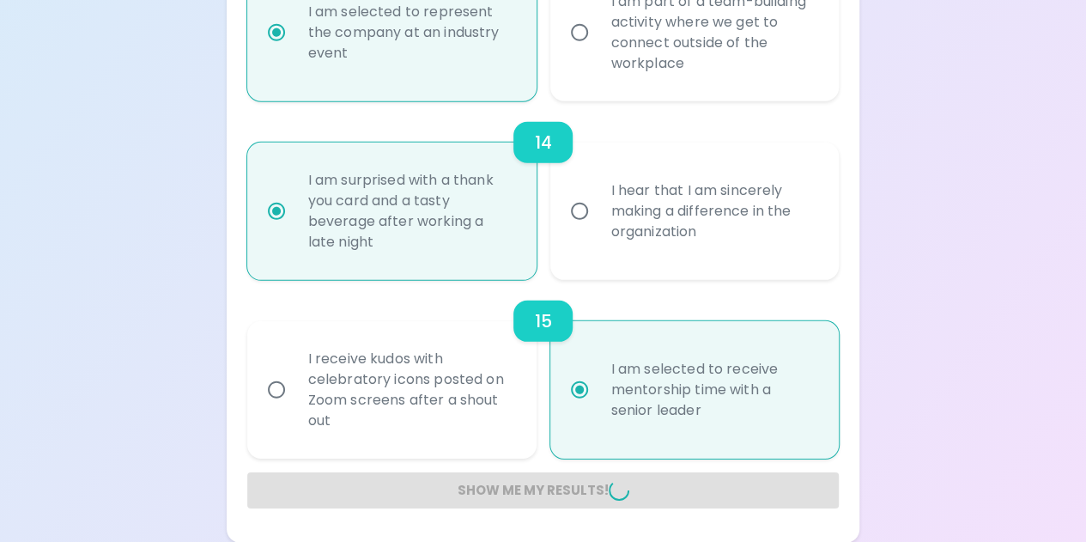
radio input "false"
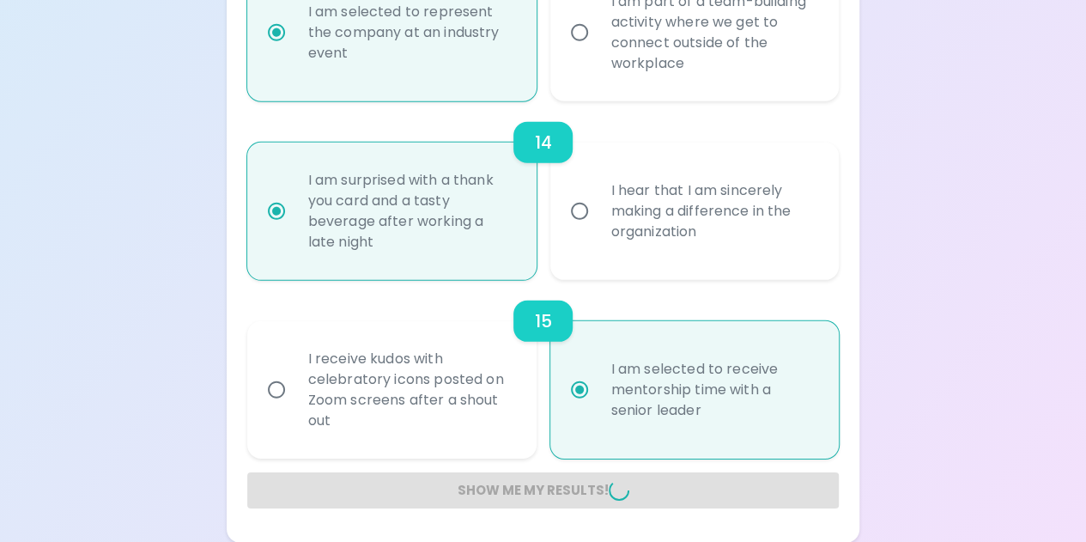
radio input "false"
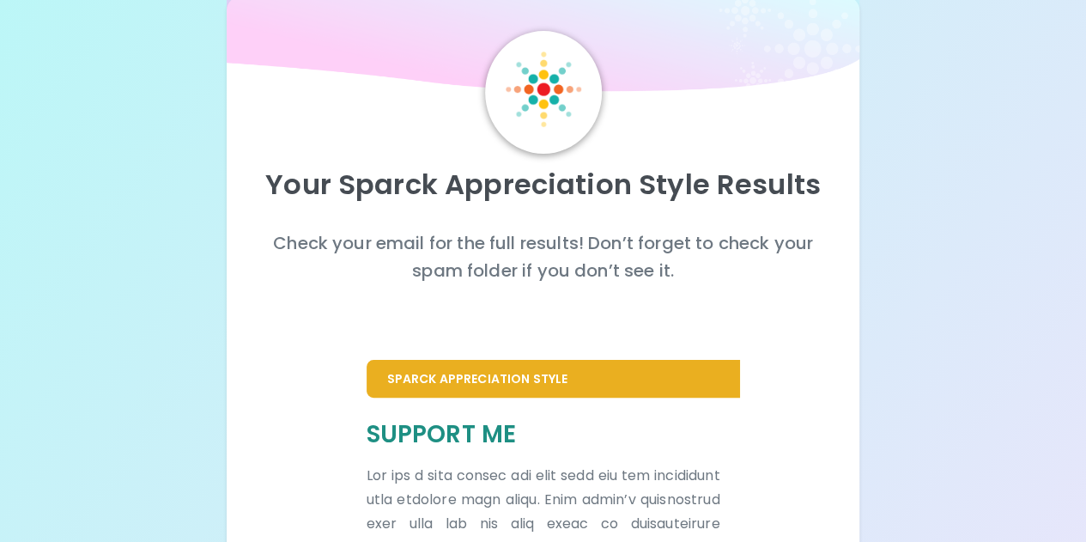
scroll to position [0, 0]
